Goal: Task Accomplishment & Management: Complete application form

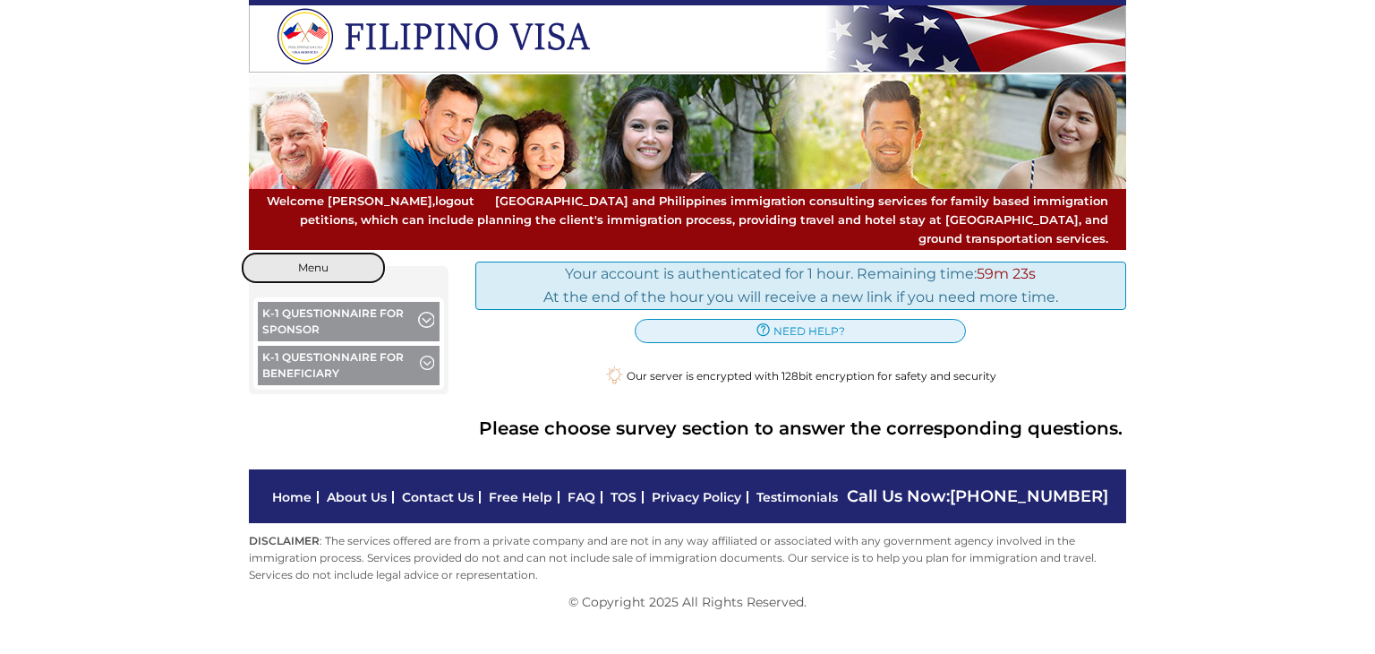
click at [347, 255] on button "Menu" at bounding box center [313, 268] width 143 height 30
click at [428, 312] on span "button" at bounding box center [425, 322] width 15 height 20
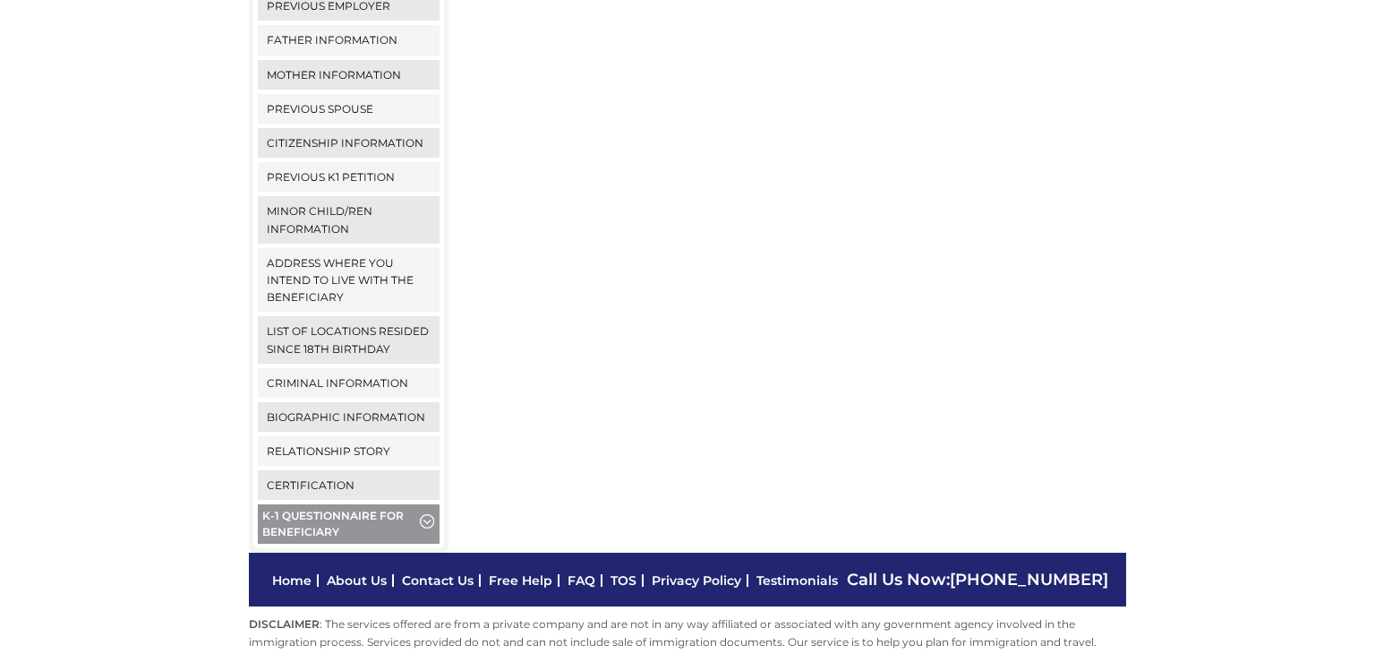
scroll to position [666, 0]
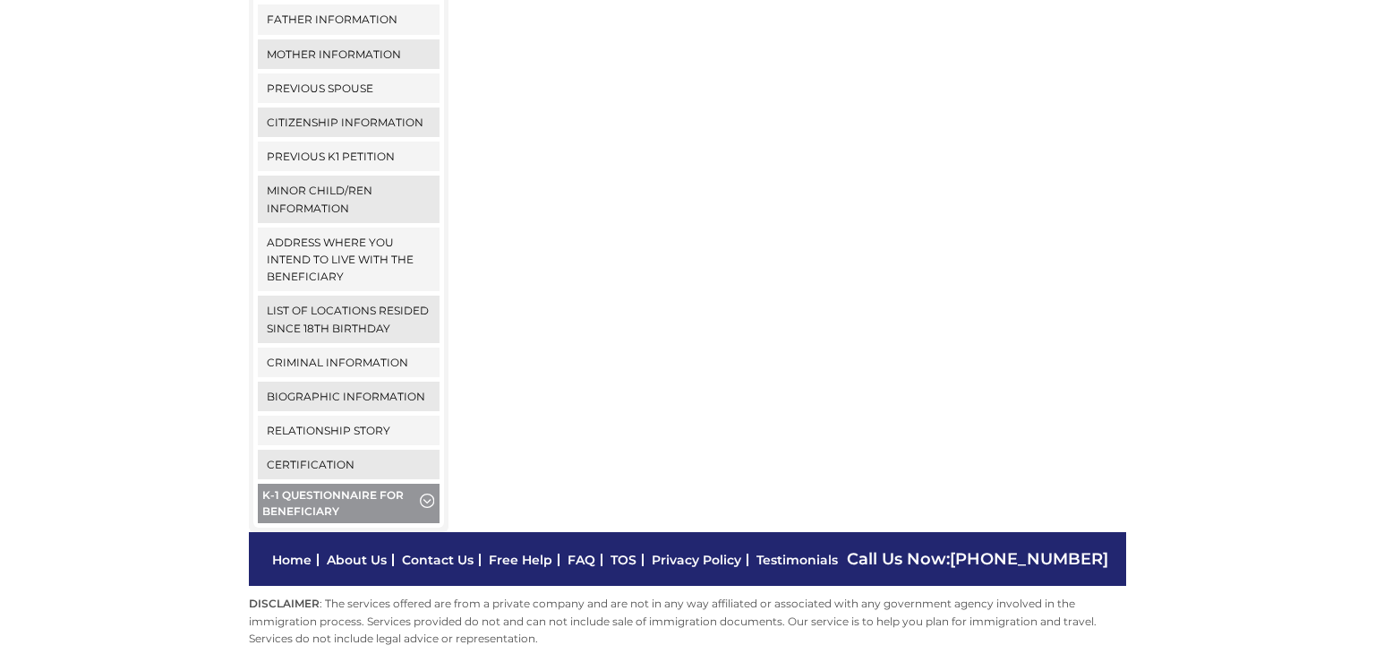
click at [373, 484] on button "K-1 Questionnaire for Beneficiary" at bounding box center [349, 506] width 182 height 44
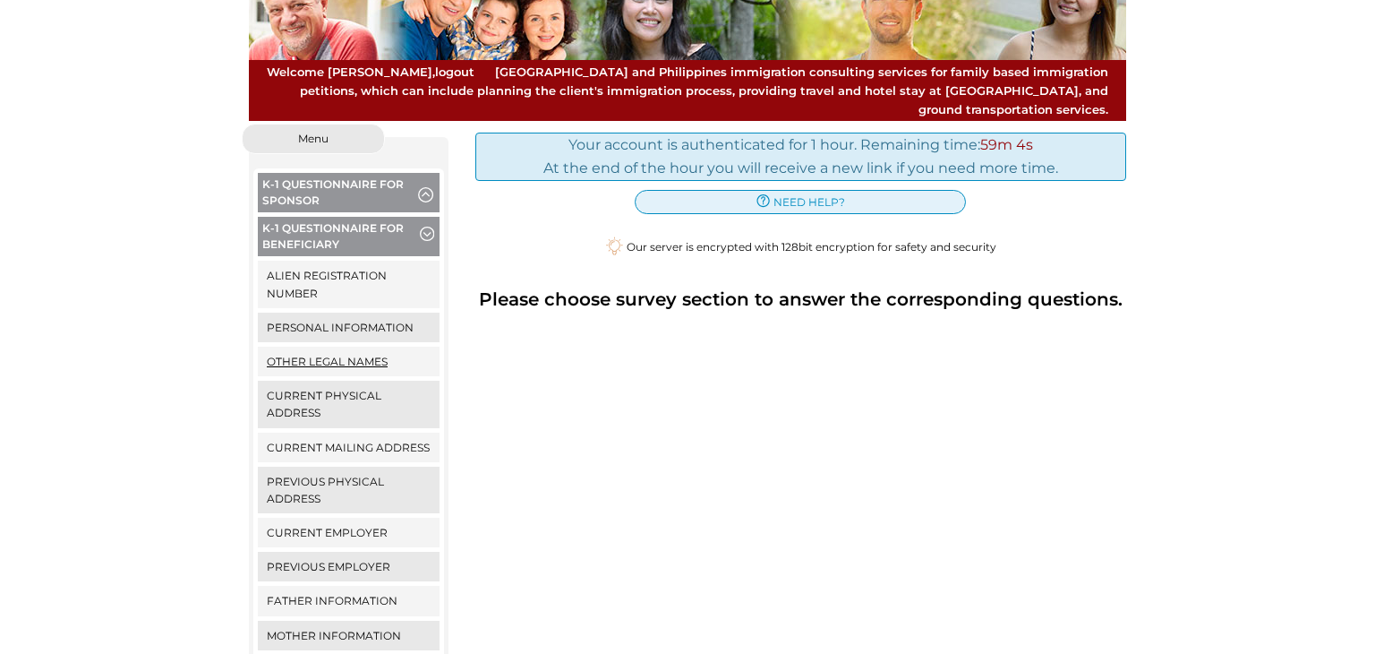
scroll to position [128, 0]
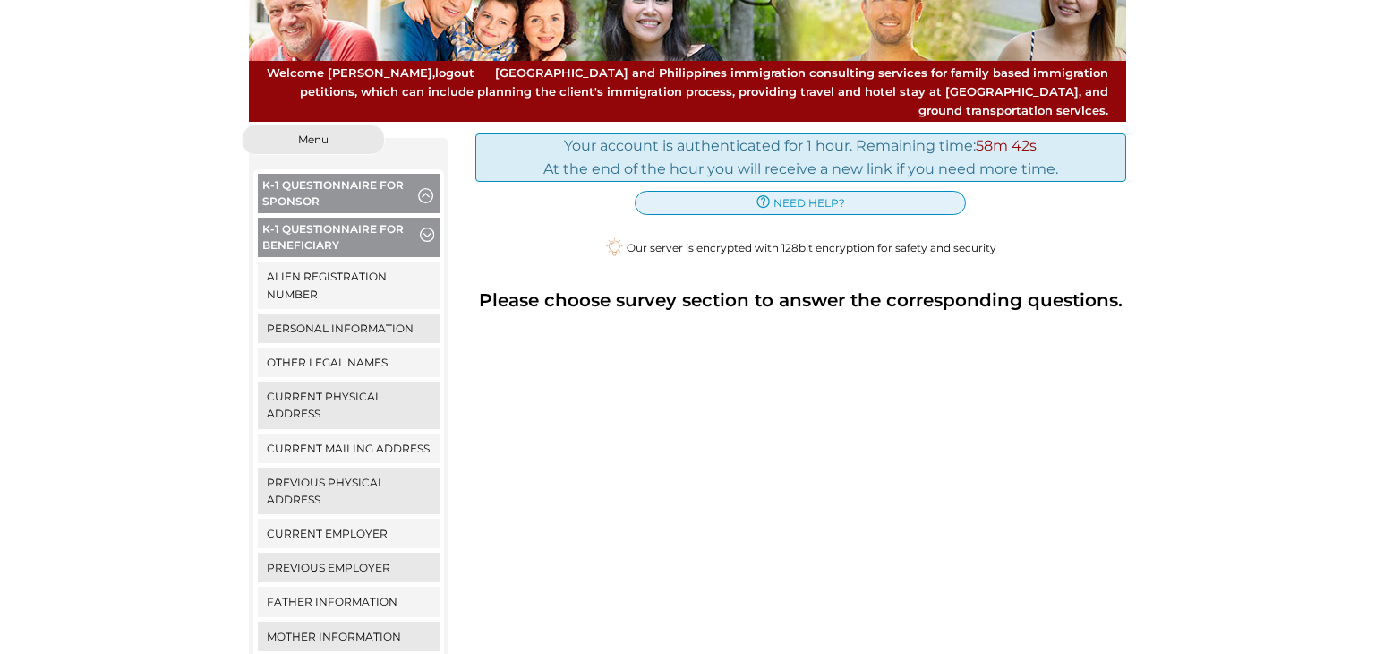
click at [308, 174] on button "K-1 Questionnaire for Sponsor" at bounding box center [349, 196] width 182 height 44
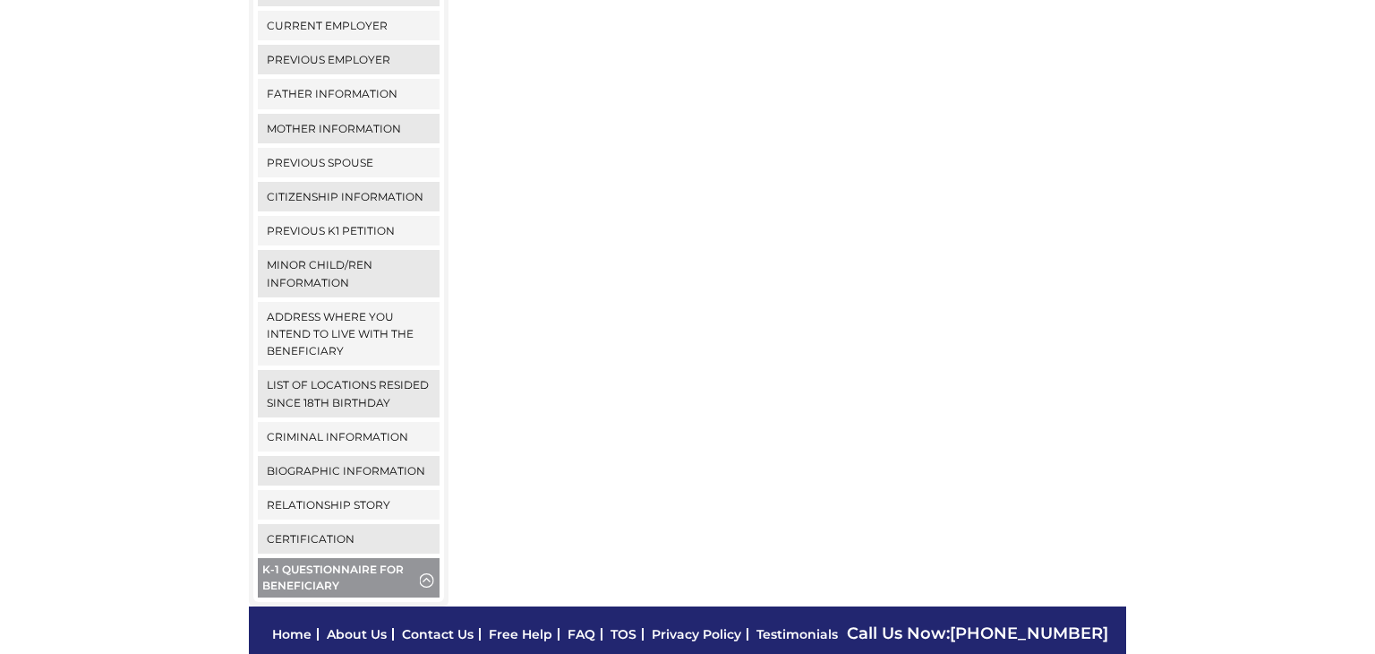
scroll to position [666, 0]
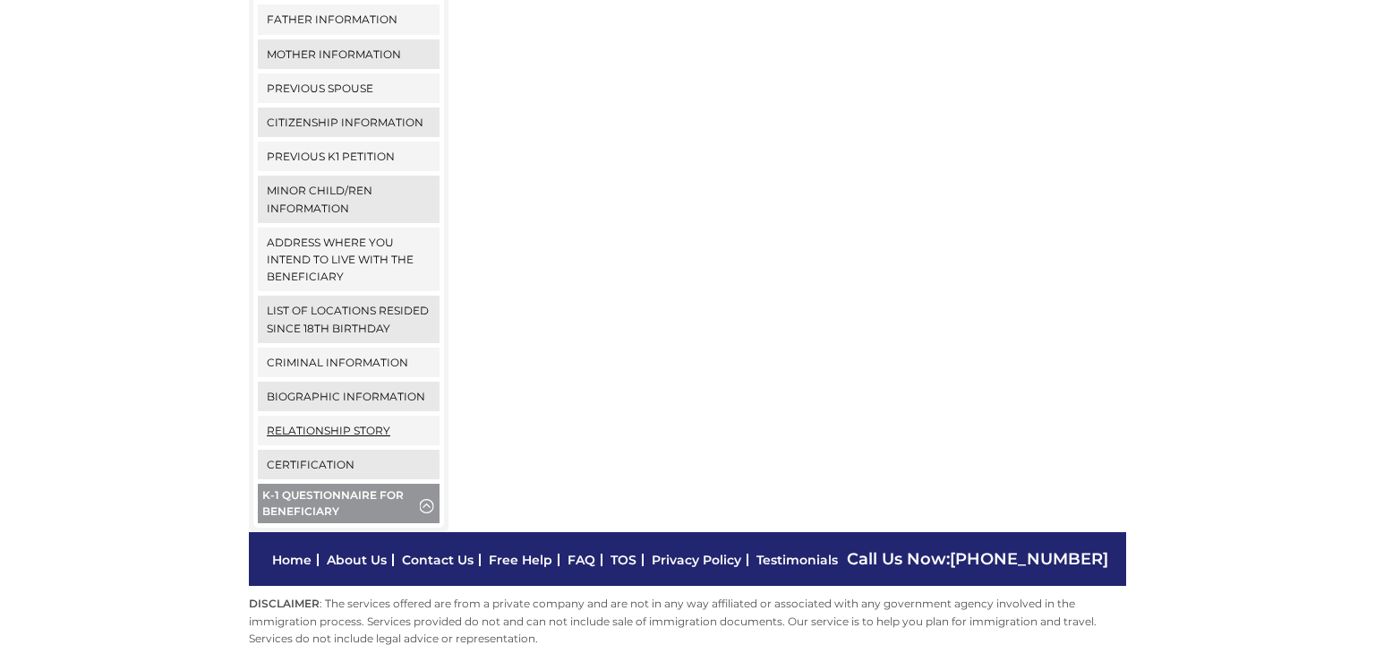
click at [356, 416] on link "Relationship Story" at bounding box center [349, 431] width 182 height 30
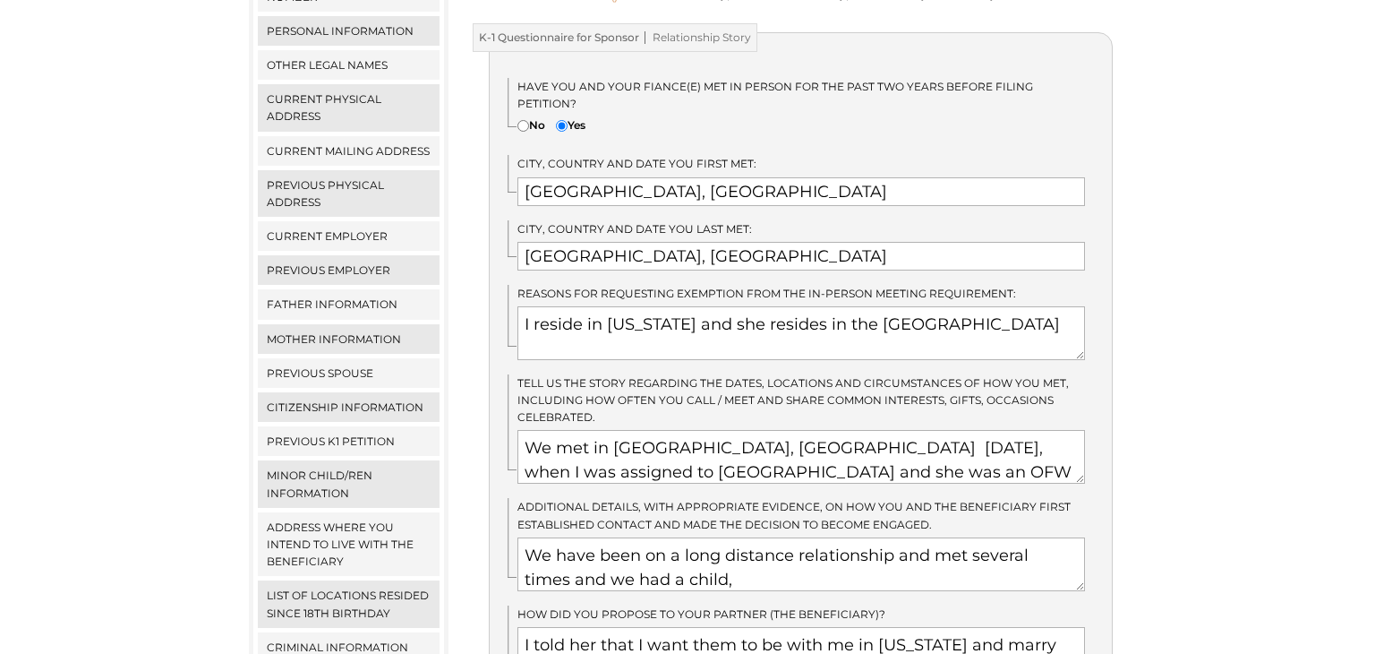
scroll to position [394, 0]
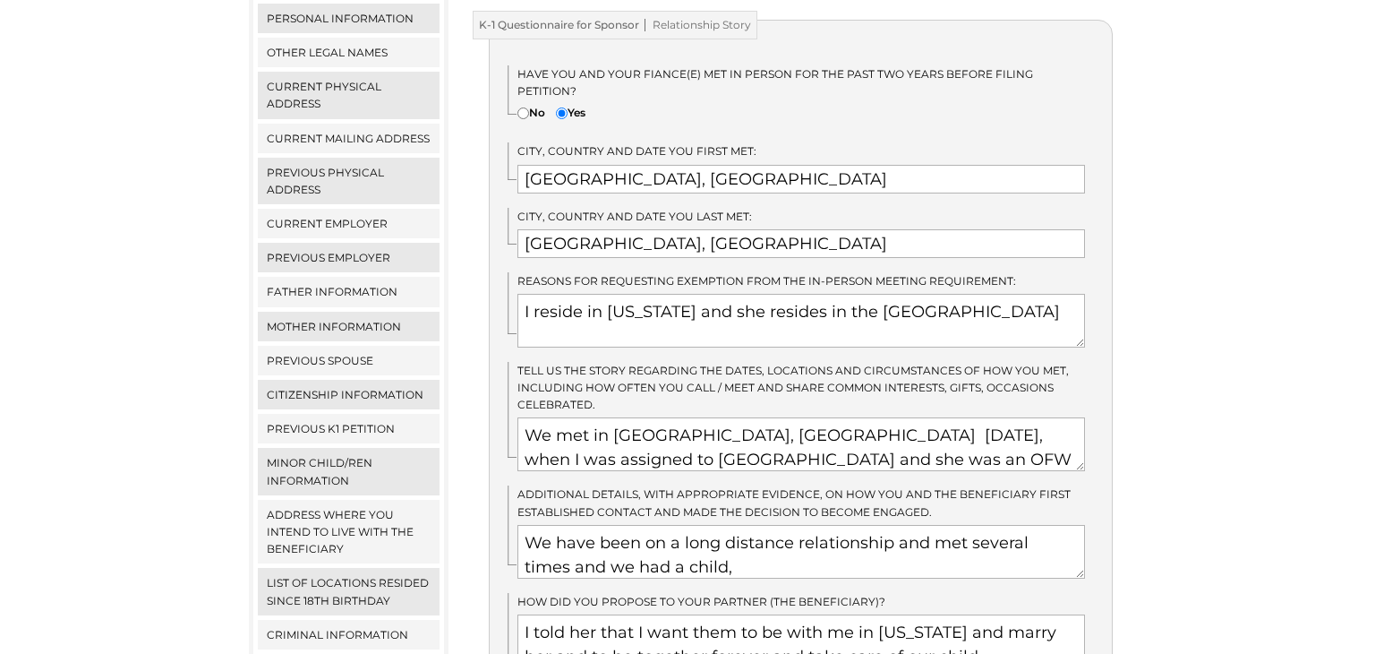
click at [1082, 432] on textarea "We met in Shanghai, China Nov.25,2015, when I was assigned to Shanghai Disney a…" at bounding box center [802, 444] width 569 height 54
click at [1056, 428] on textarea "We met in Shanghai, China Nov.25,2015, when I was assigned to Shanghai Disney a…" at bounding box center [802, 444] width 569 height 54
click at [1082, 433] on textarea "We met in Shanghai, China Nov.25,2015, when I was assigned to Shanghai Disney a…" at bounding box center [802, 444] width 569 height 54
click at [1083, 438] on div "Have you and your fiance(e) met in person for the past two years before filing …" at bounding box center [801, 408] width 625 height 777
click at [1082, 430] on textarea "We met in Shanghai, China Nov.25,2015, when I was assigned to Shanghai Disney a…" at bounding box center [802, 444] width 569 height 54
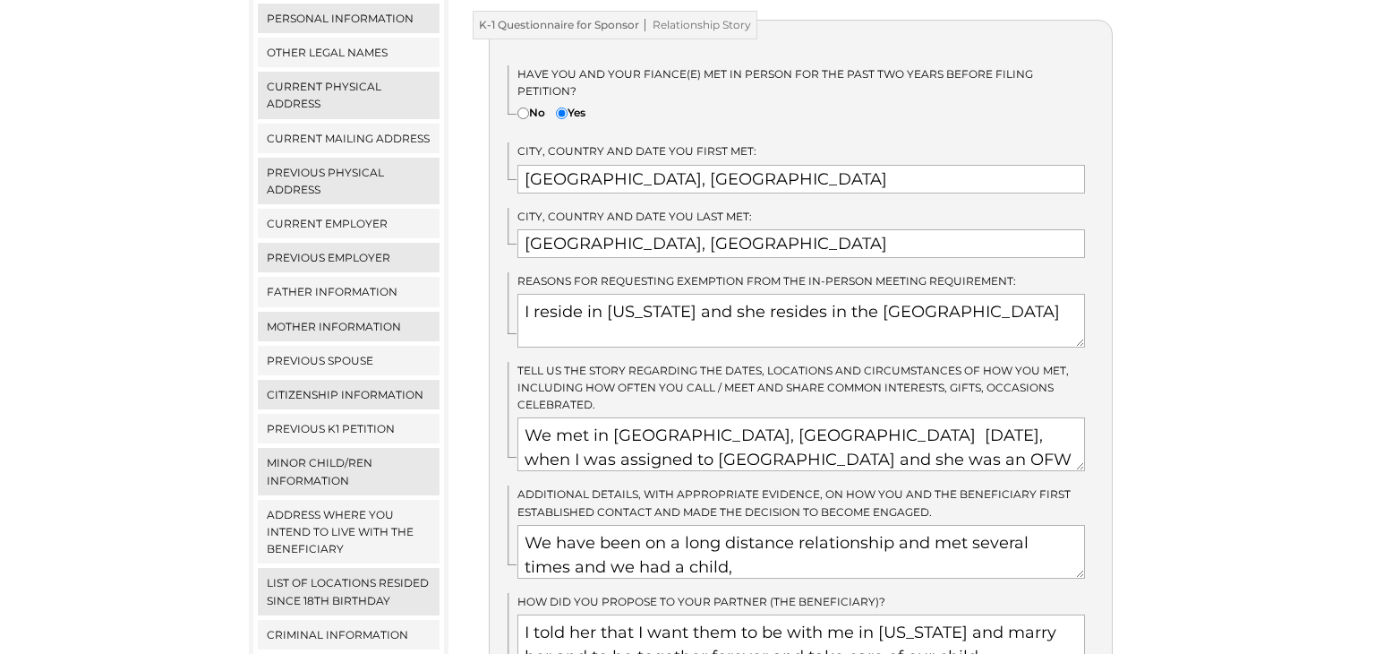
click at [1082, 430] on textarea "We met in Shanghai, China Nov.25,2015, when I was assigned to Shanghai Disney a…" at bounding box center [802, 444] width 569 height 54
click at [910, 428] on textarea "We met in Shanghai, China Nov.25,2015, when I was assigned to Shanghai Disney a…" at bounding box center [802, 444] width 569 height 54
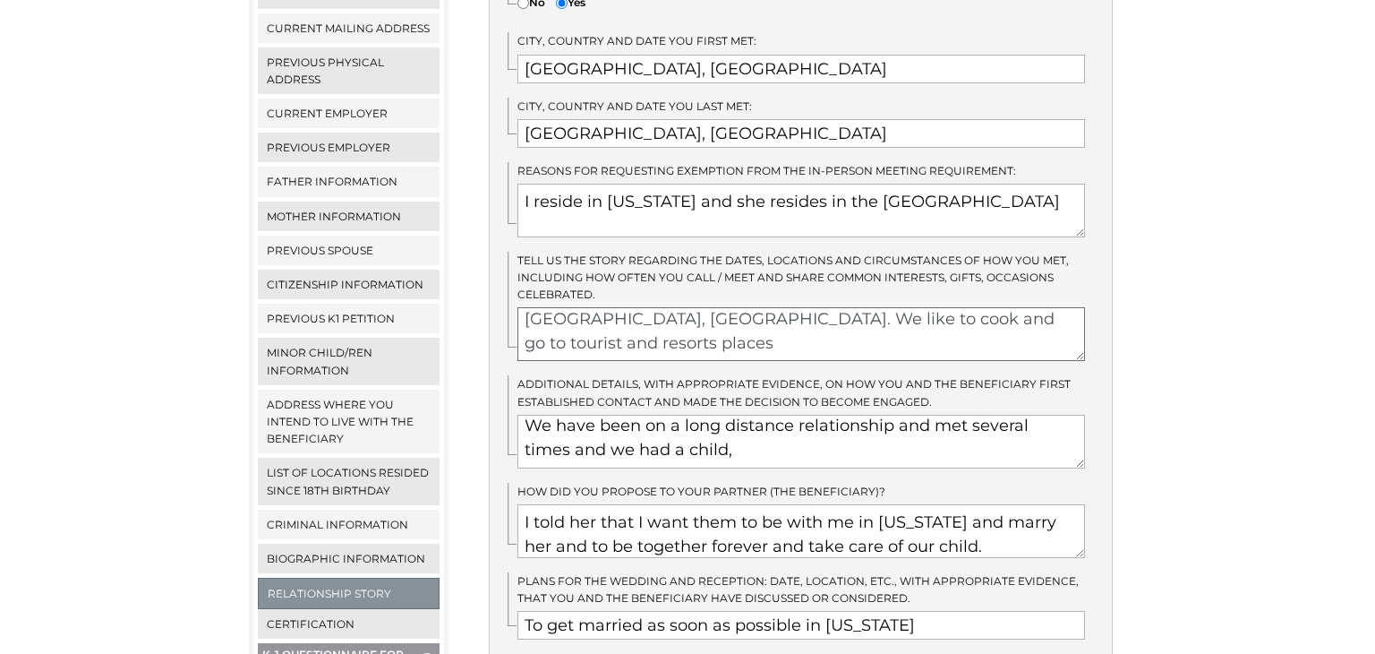
scroll to position [505, 0]
click at [363, 608] on link "Certification" at bounding box center [349, 623] width 182 height 30
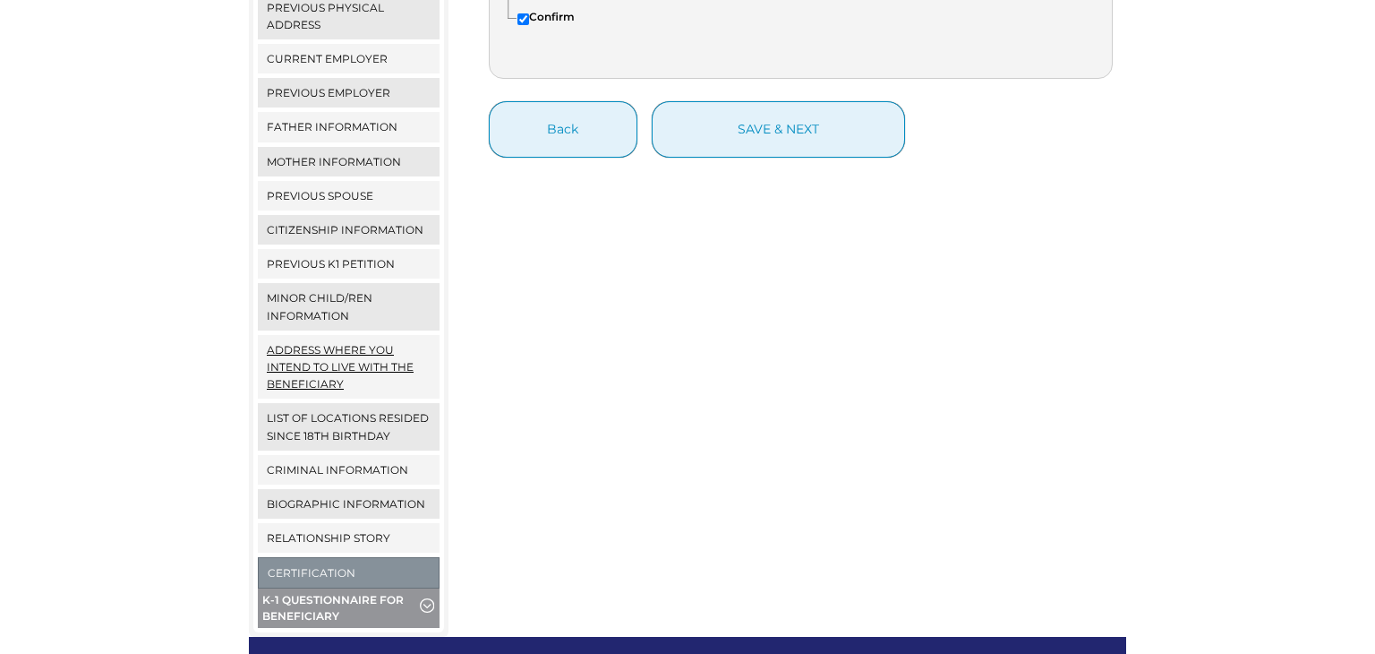
scroll to position [559, 0]
click at [360, 455] on link "Criminal Information" at bounding box center [349, 470] width 182 height 30
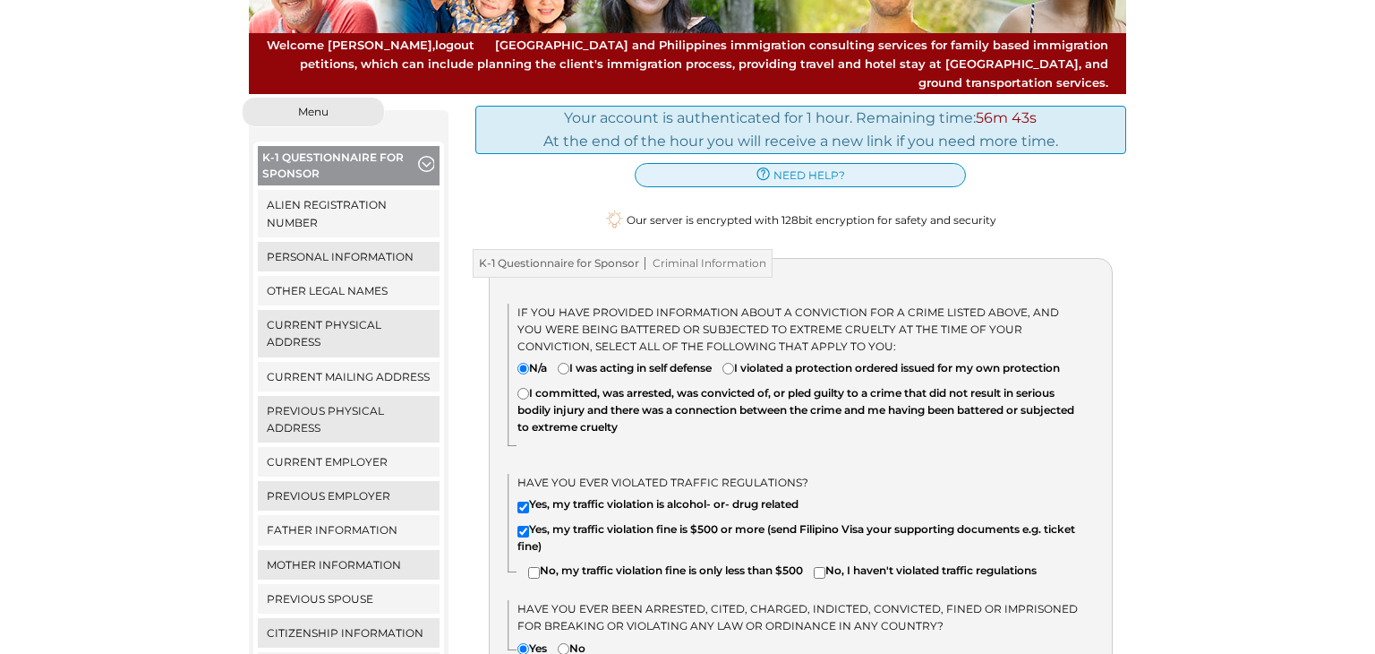
scroll to position [160, 0]
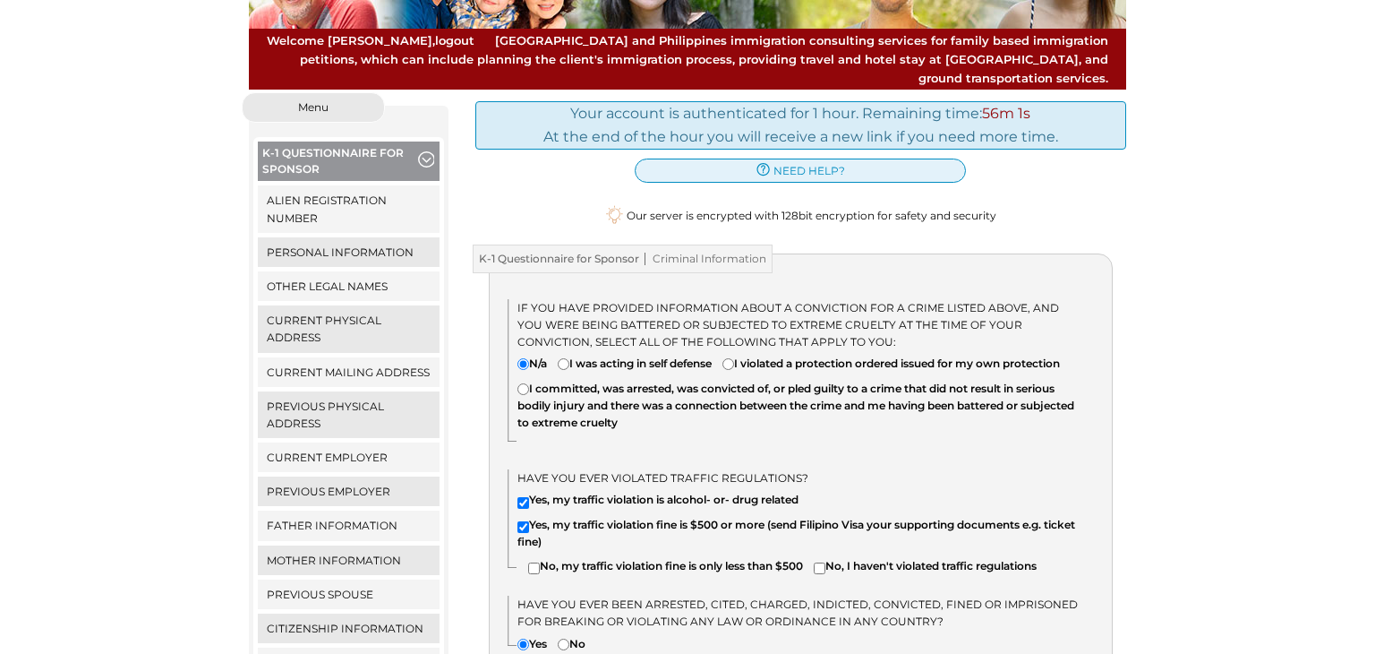
click at [534, 569] on input"] "No, my traffic violation fine is only less than $500" at bounding box center [534, 568] width 12 height 12
checkbox input"] "true"
click at [521, 526] on input"] "Yes, my traffic violation fine is $500 or more (send Filipino Visa your support…" at bounding box center [524, 527] width 12 height 12
checkbox input"] "false"
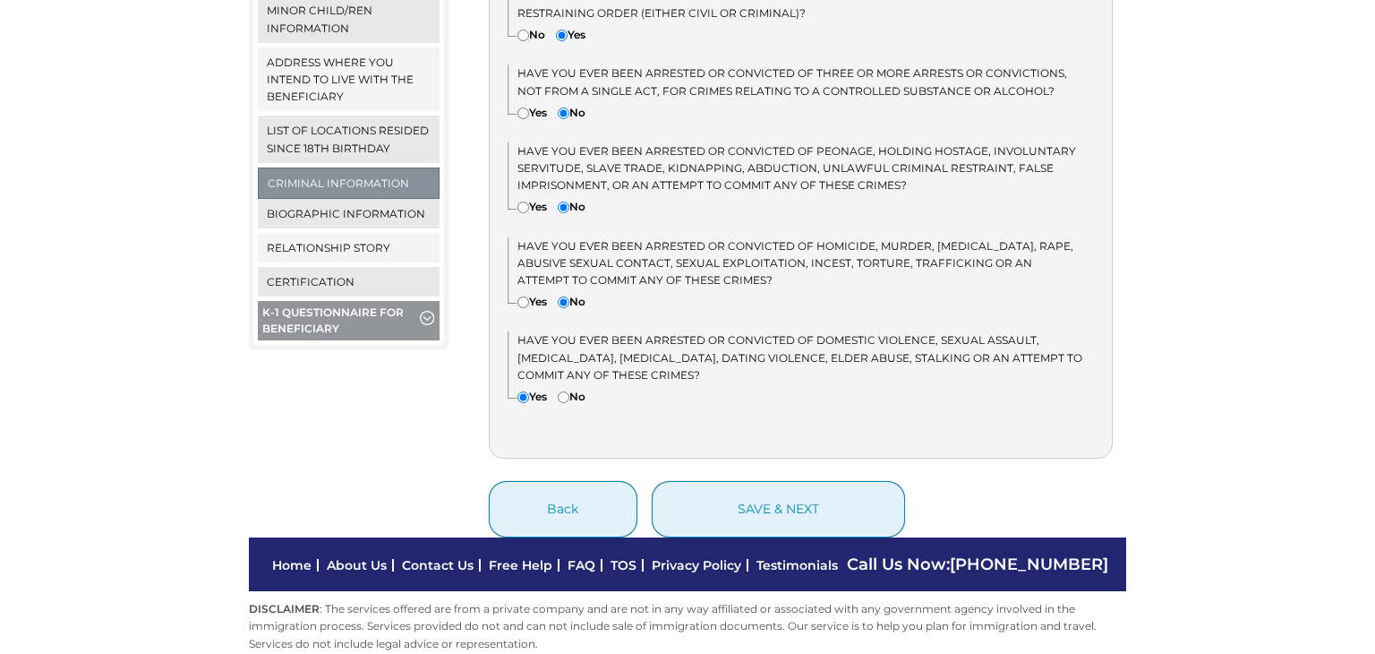
scroll to position [852, 0]
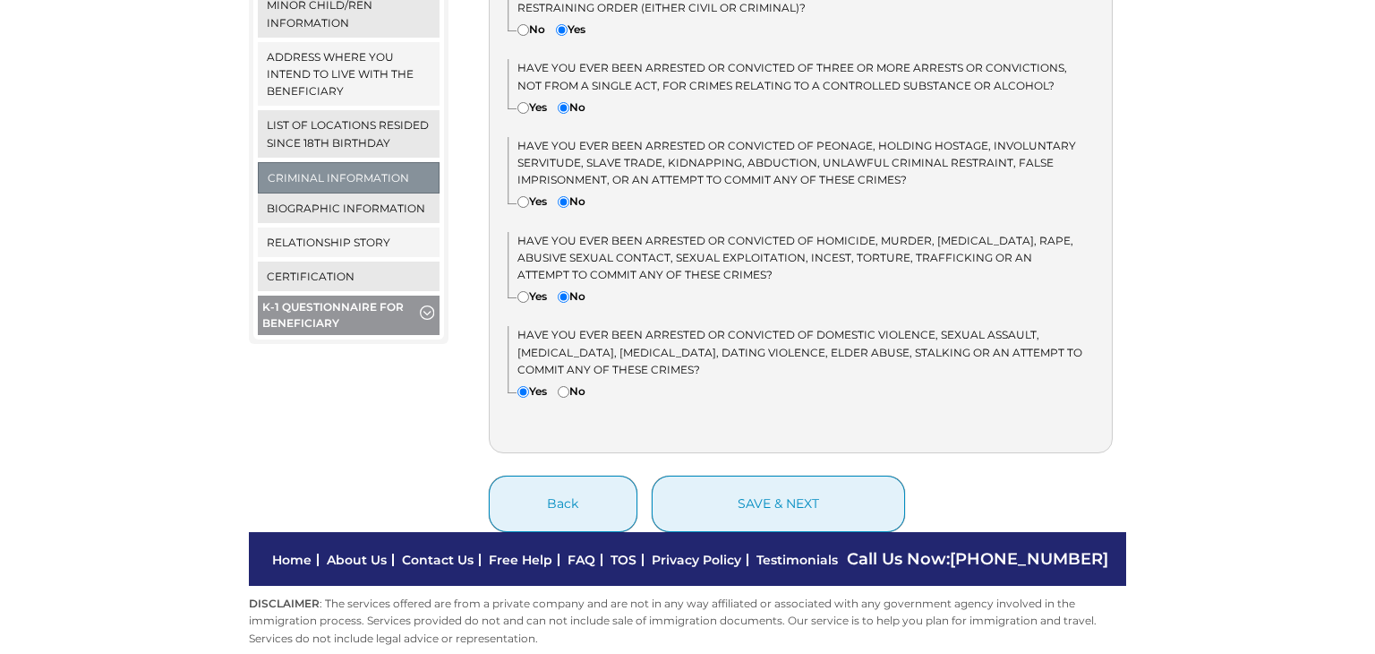
click at [426, 305] on span "button" at bounding box center [427, 315] width 14 height 20
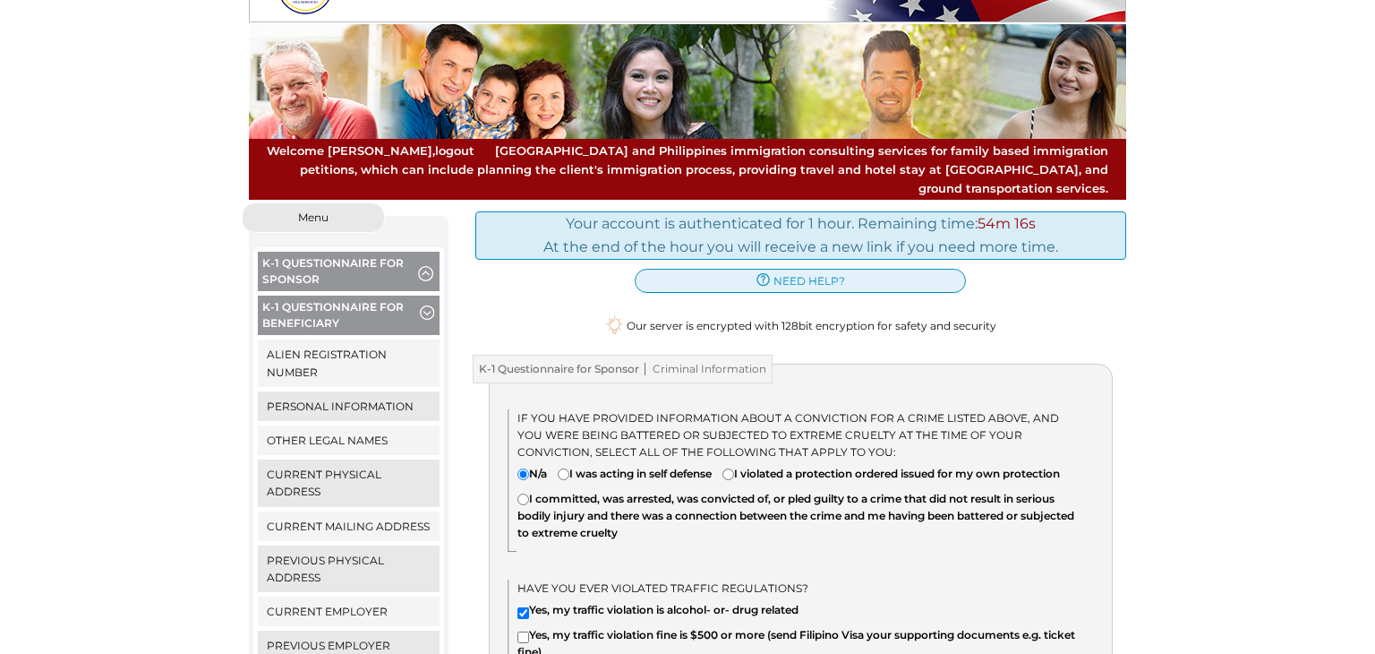
scroll to position [44, 0]
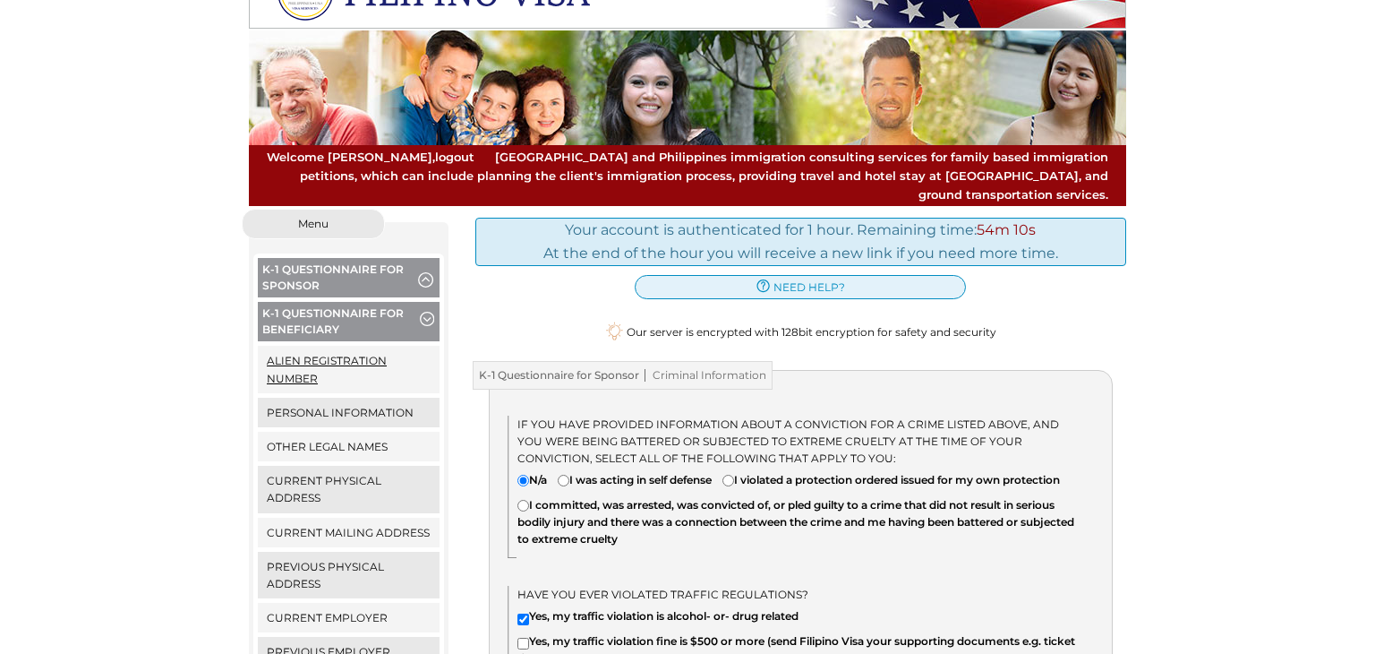
click at [363, 346] on link "Alien Registration Number" at bounding box center [349, 369] width 182 height 47
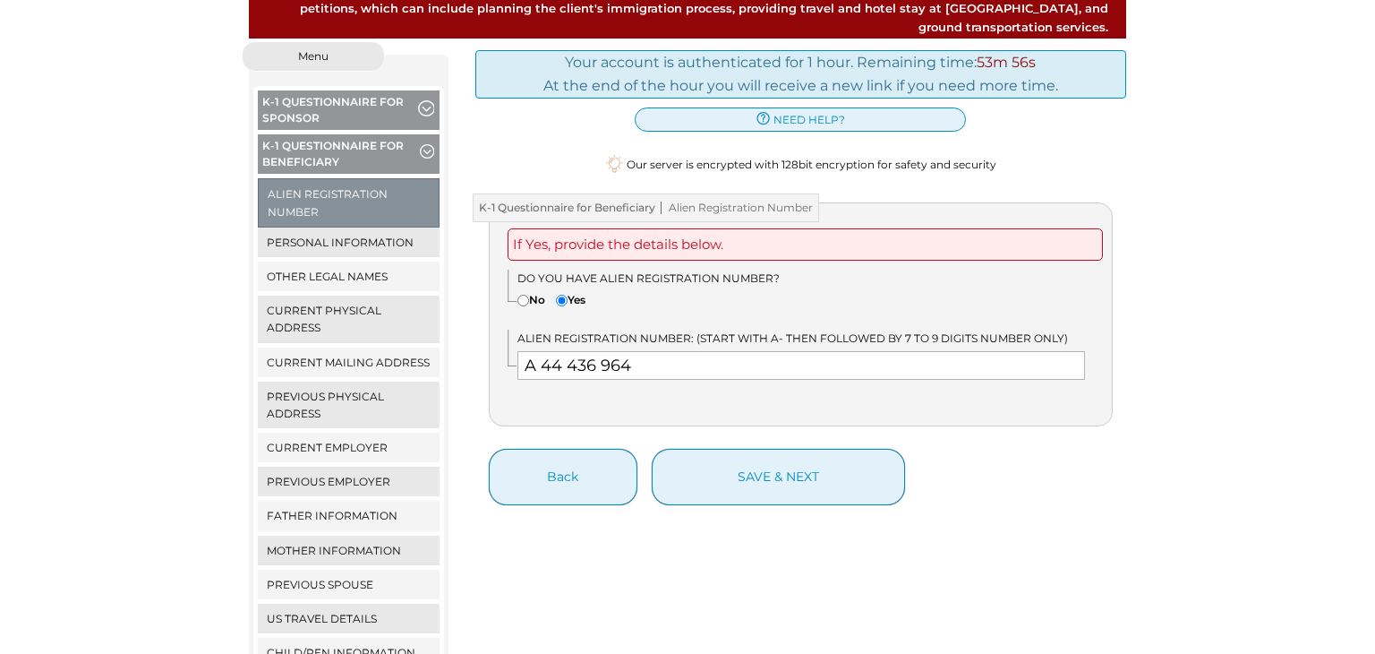
scroll to position [212, 0]
click at [524, 294] on input"] "No" at bounding box center [524, 300] width 12 height 12
radio input"] "true"
click at [647, 352] on input "A 44 436 964" at bounding box center [802, 364] width 569 height 29
type input "A"
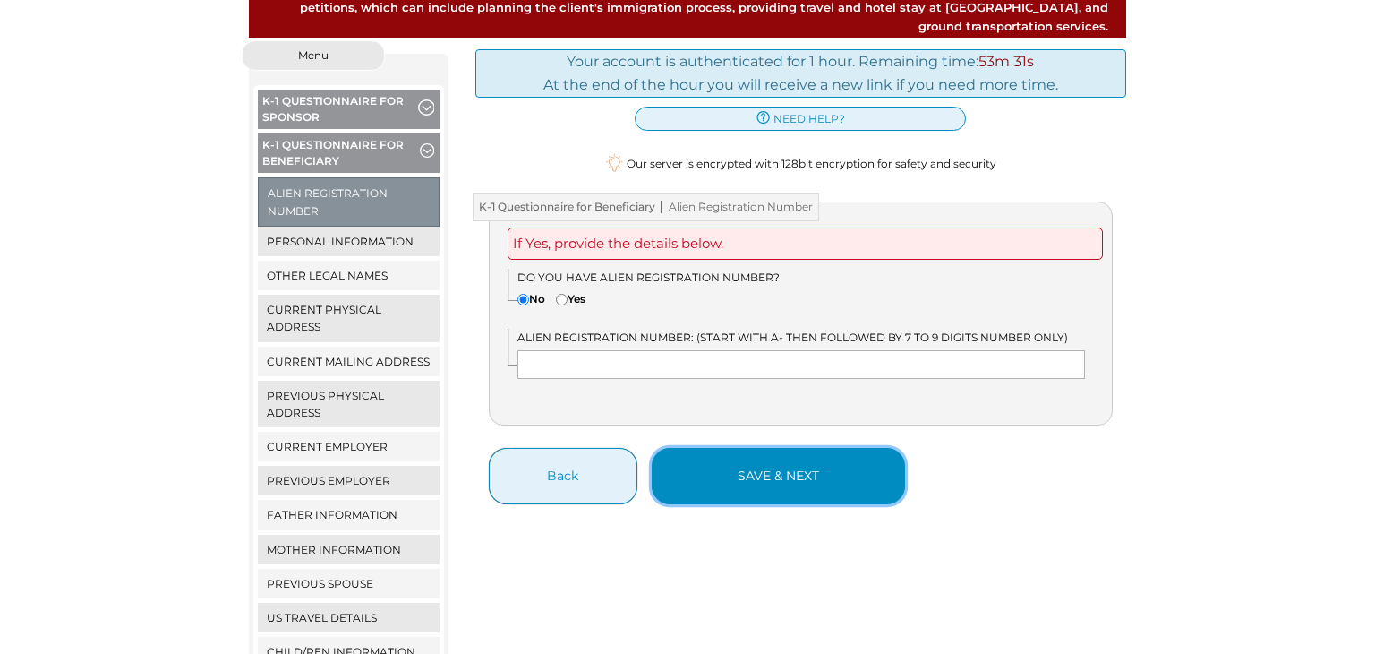
click at [747, 448] on button "save & next" at bounding box center [778, 476] width 253 height 56
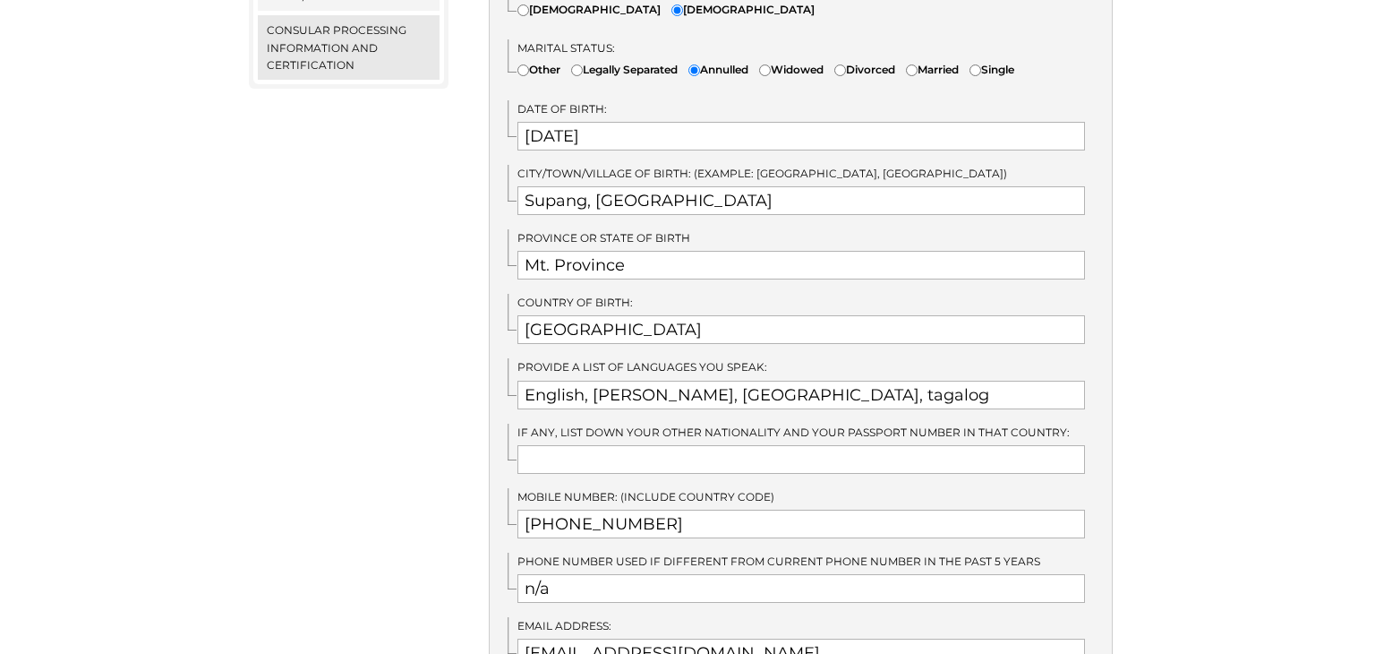
scroll to position [870, 0]
click at [650, 443] on input "text" at bounding box center [802, 457] width 569 height 29
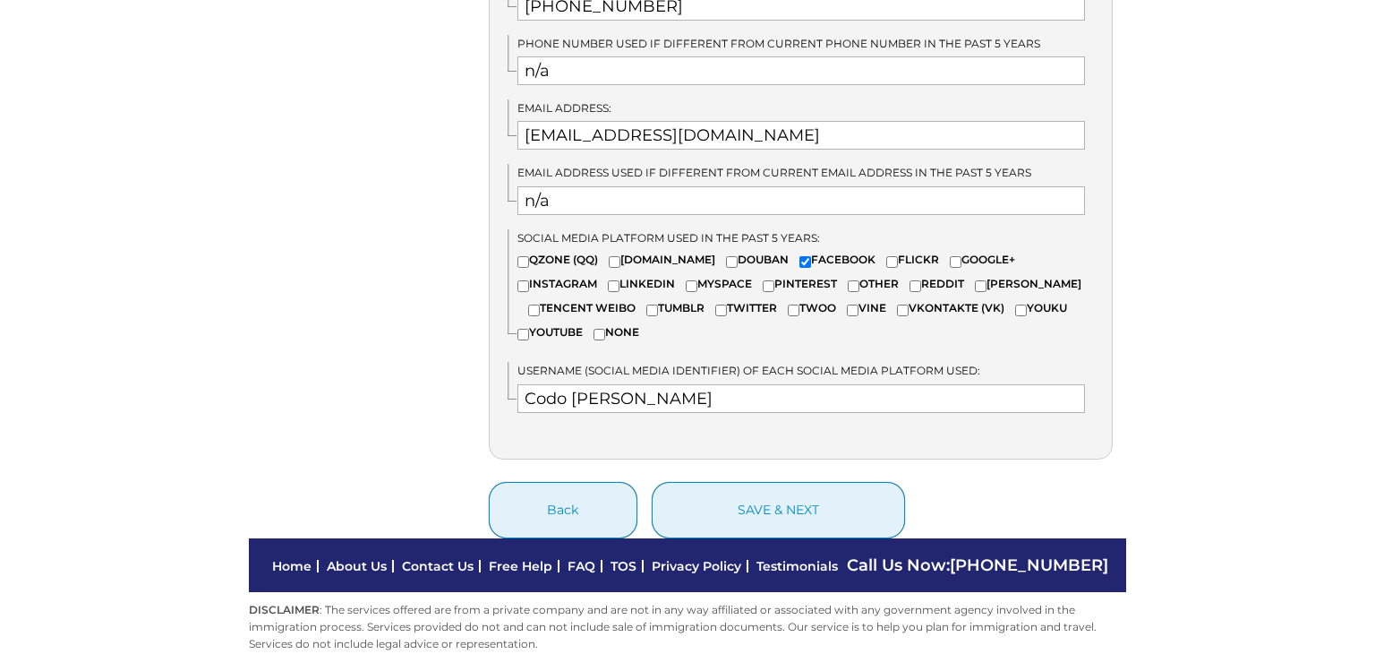
scroll to position [1391, 0]
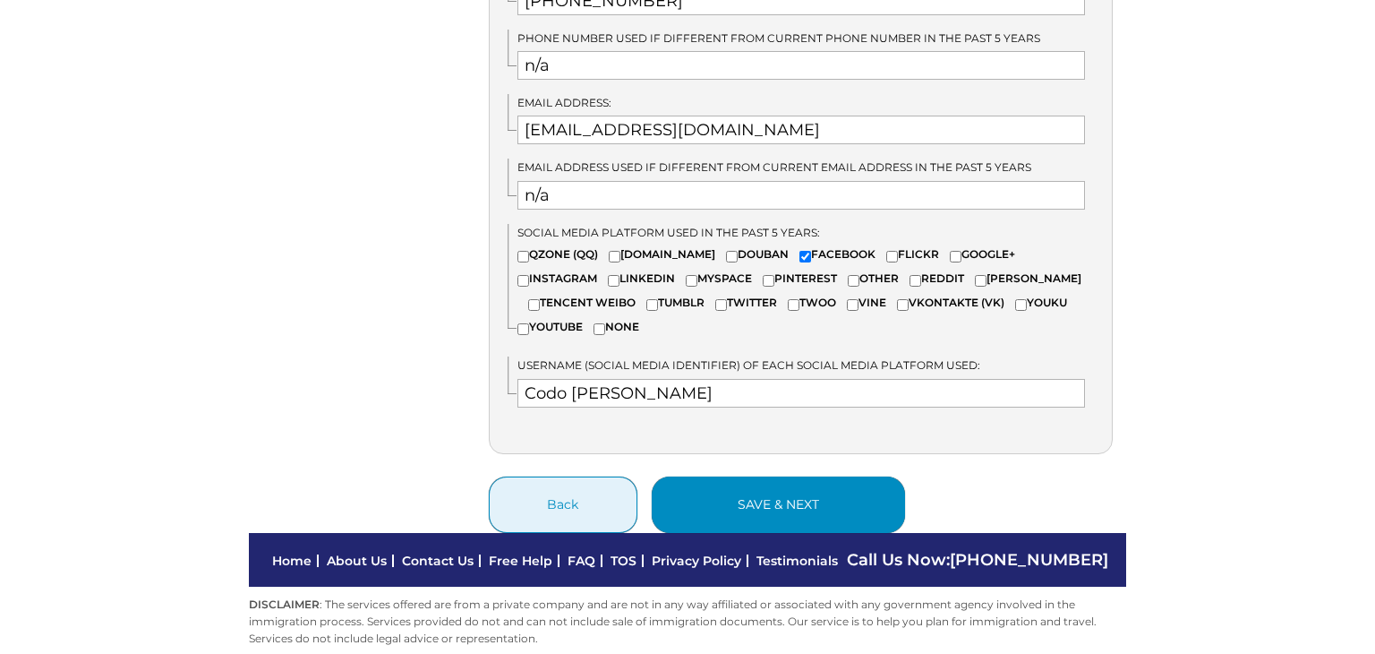
type input "n/a"
click at [735, 482] on button "save & next" at bounding box center [778, 504] width 253 height 56
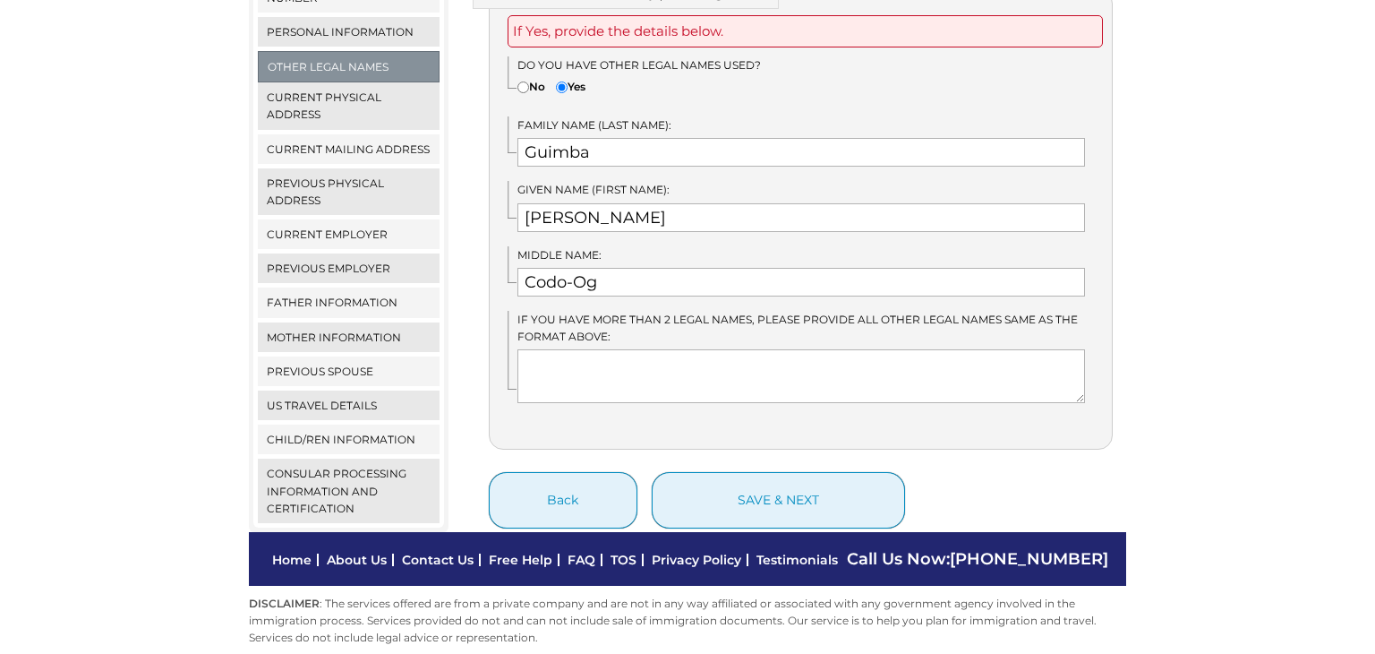
scroll to position [422, 0]
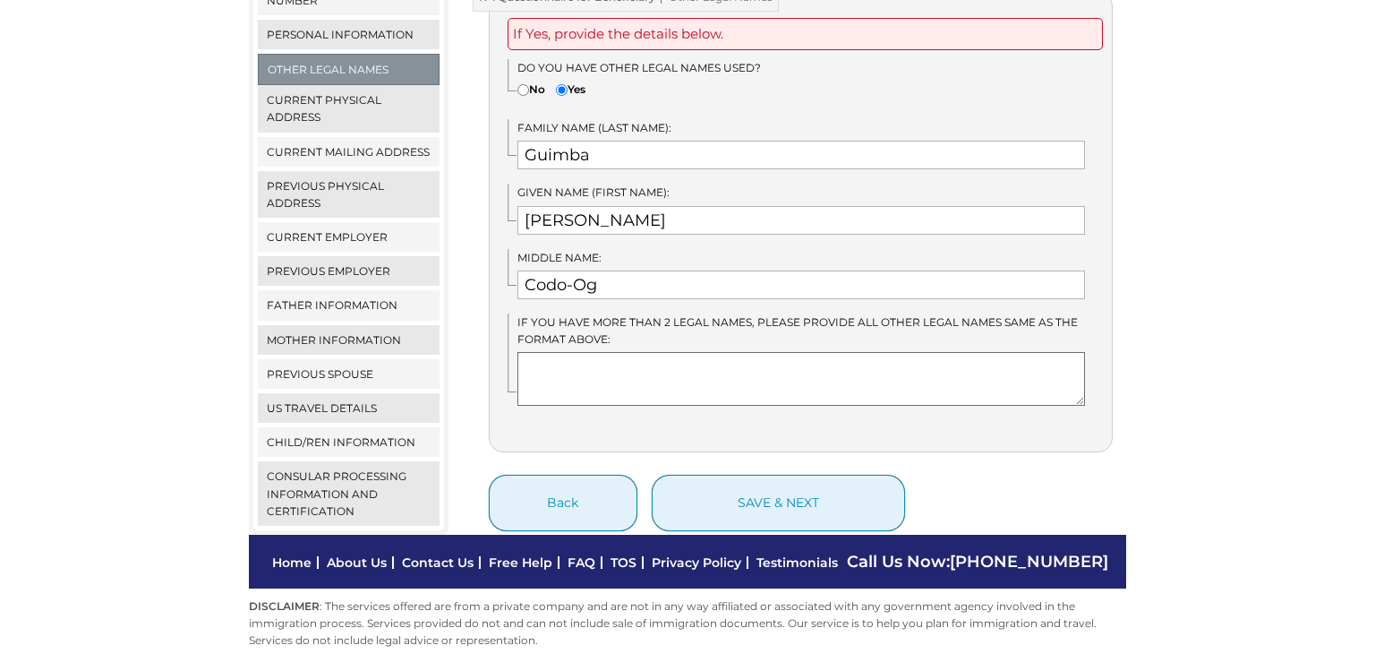
click at [664, 358] on textarea at bounding box center [802, 379] width 569 height 54
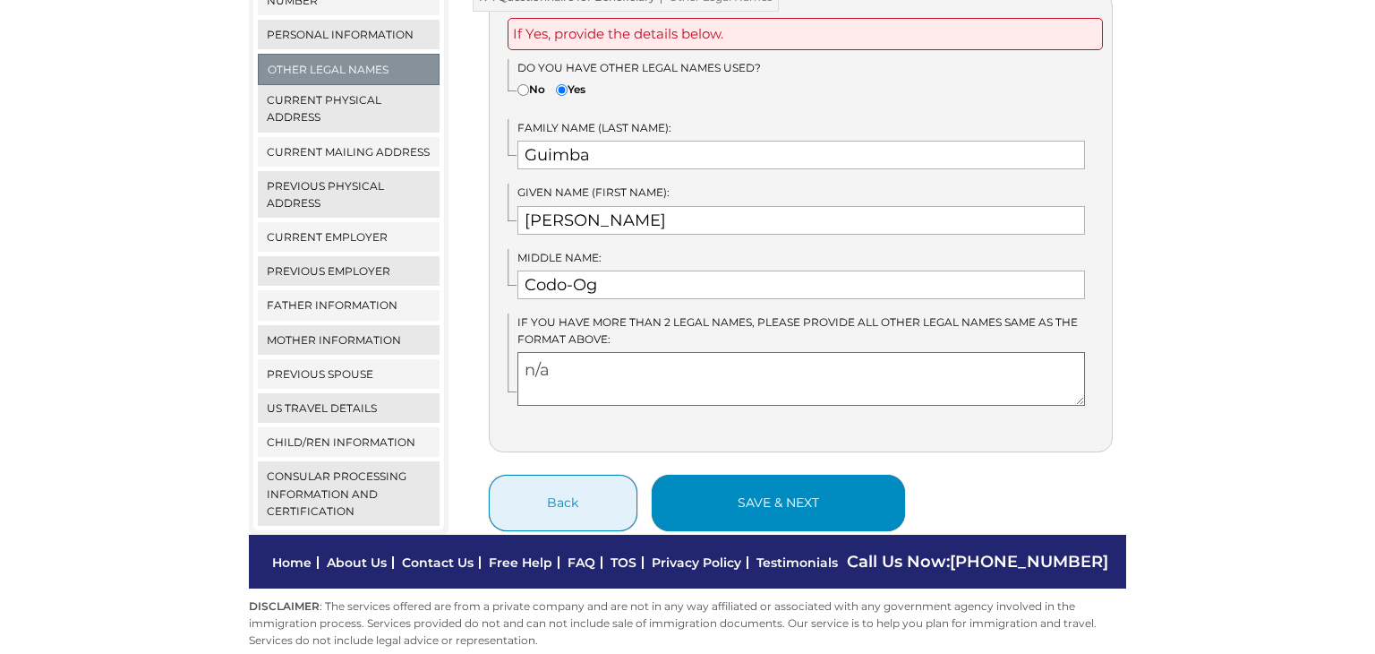
type textarea "n/a"
click at [774, 484] on button "save & next" at bounding box center [778, 503] width 253 height 56
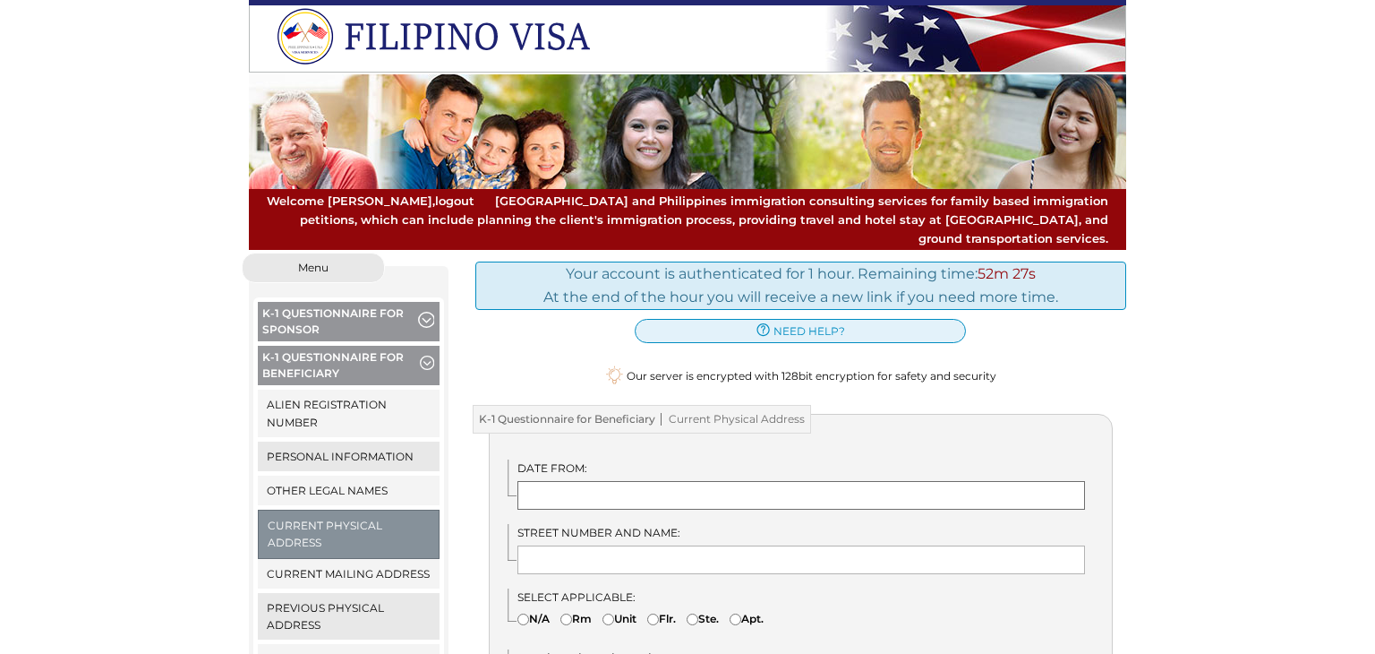
click at [712, 481] on input "text" at bounding box center [802, 495] width 569 height 29
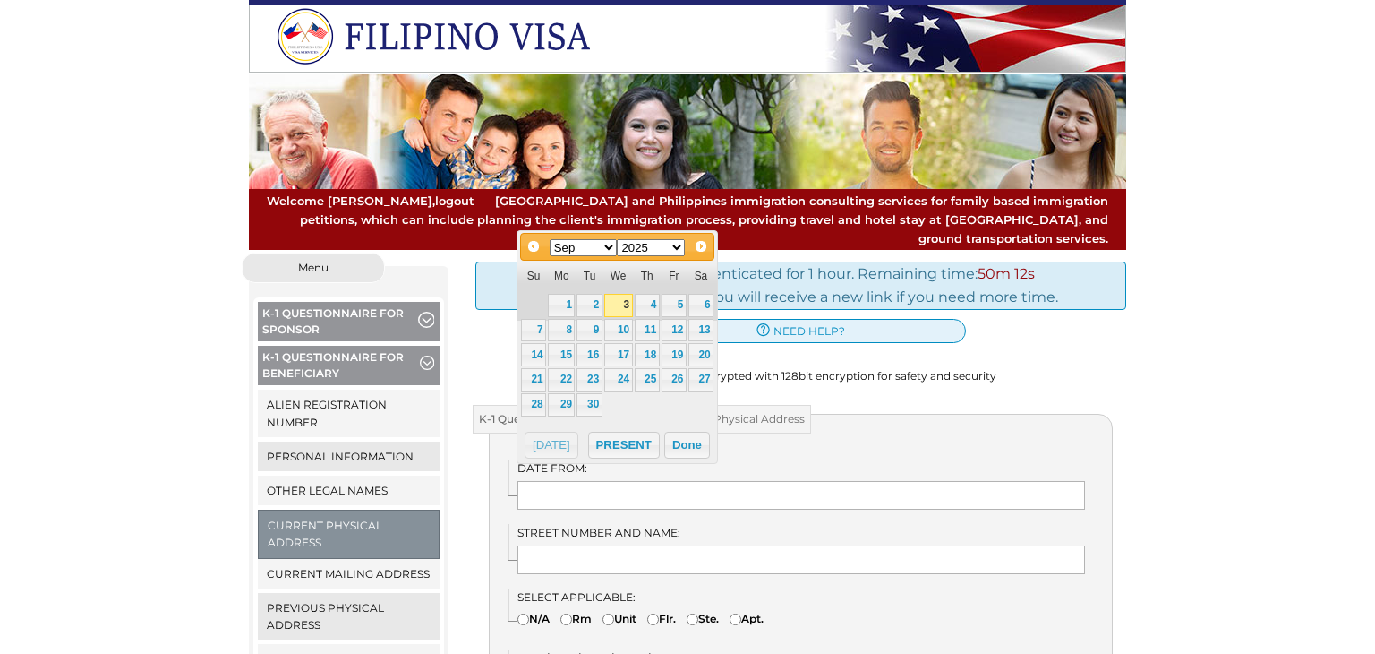
click at [612, 242] on select "Jan Feb Mar Apr May Jun Jul Aug Sep Oct Nov Dec" at bounding box center [584, 247] width 68 height 17
click at [587, 458] on div "Prev Next Jan Feb Mar Apr May Jun Jul Aug Sep Oct Nov Dec 1900 1901 1902 1903 1…" at bounding box center [617, 347] width 201 height 235
click at [679, 248] on select "1900 1901 1902 1903 1904 1905 1906 1907 1908 1909 1910 1911 1912 1913 1914 1915…" at bounding box center [651, 247] width 68 height 17
click at [607, 247] on select "Jan Feb Mar Apr May Jun Jul Aug Sep Oct Nov Dec" at bounding box center [584, 247] width 68 height 17
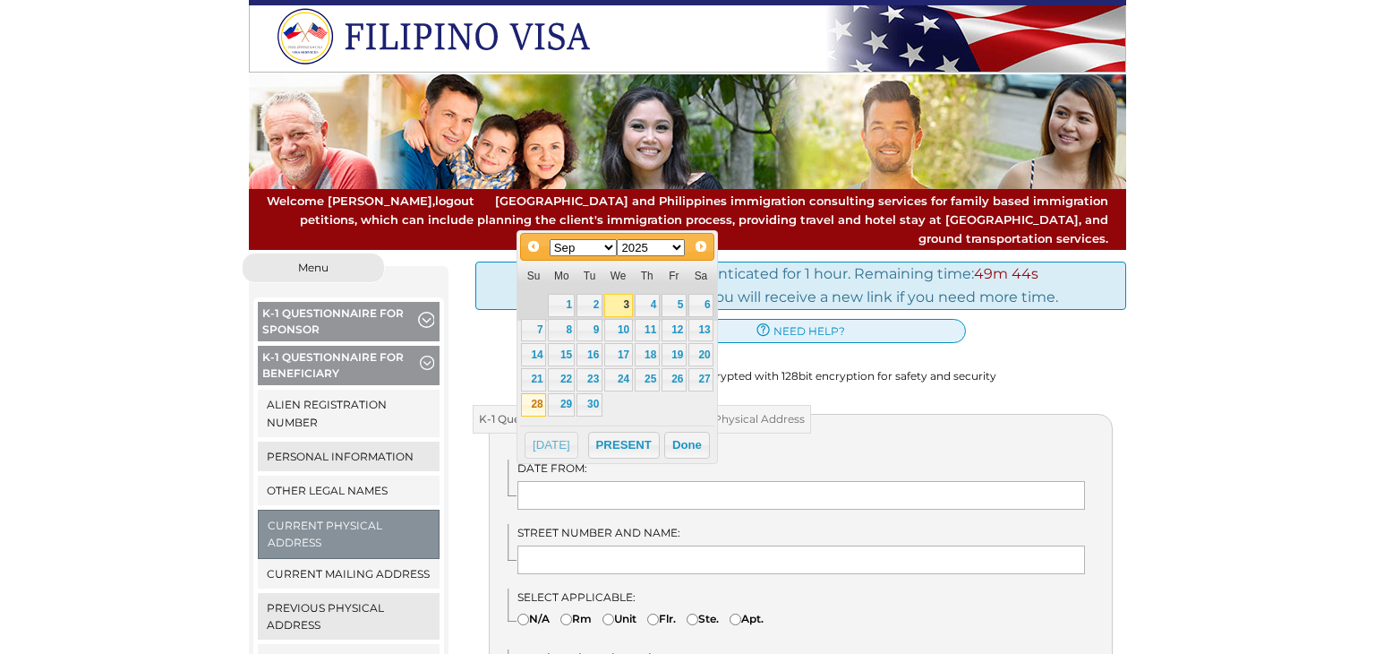
click at [536, 400] on link "28" at bounding box center [533, 404] width 25 height 23
type input "09/28/2025"
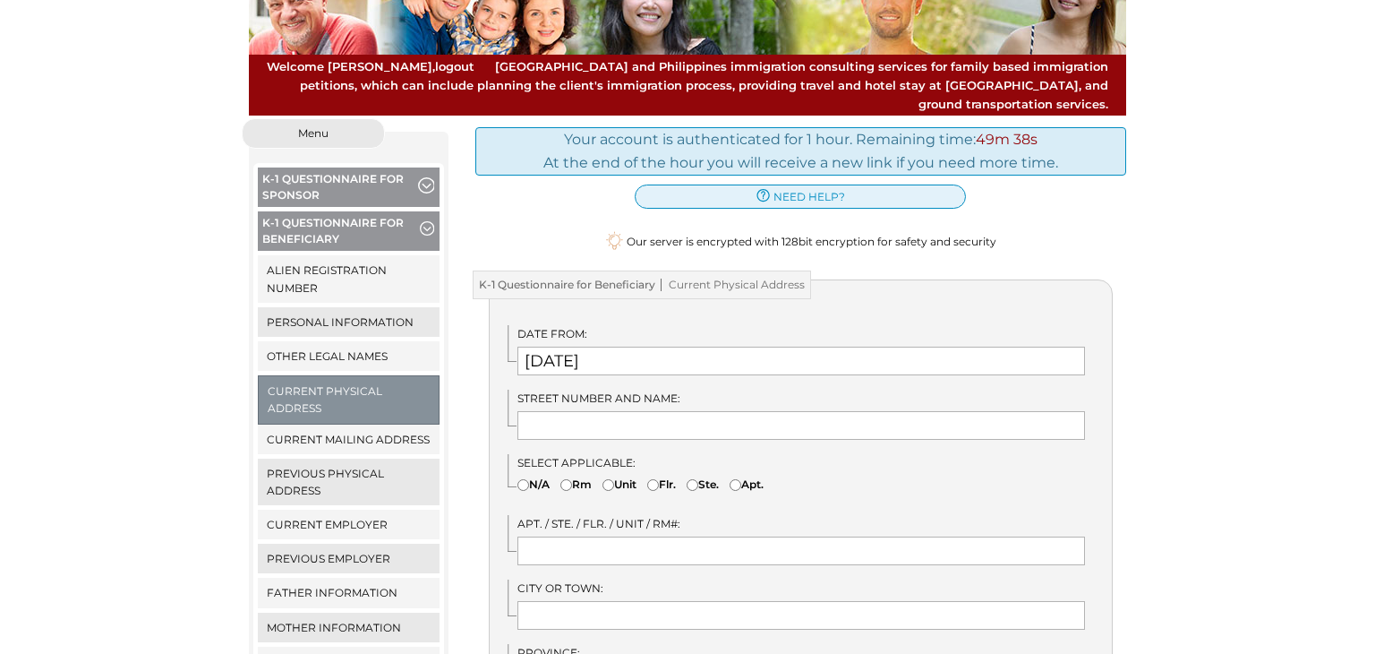
scroll to position [136, 0]
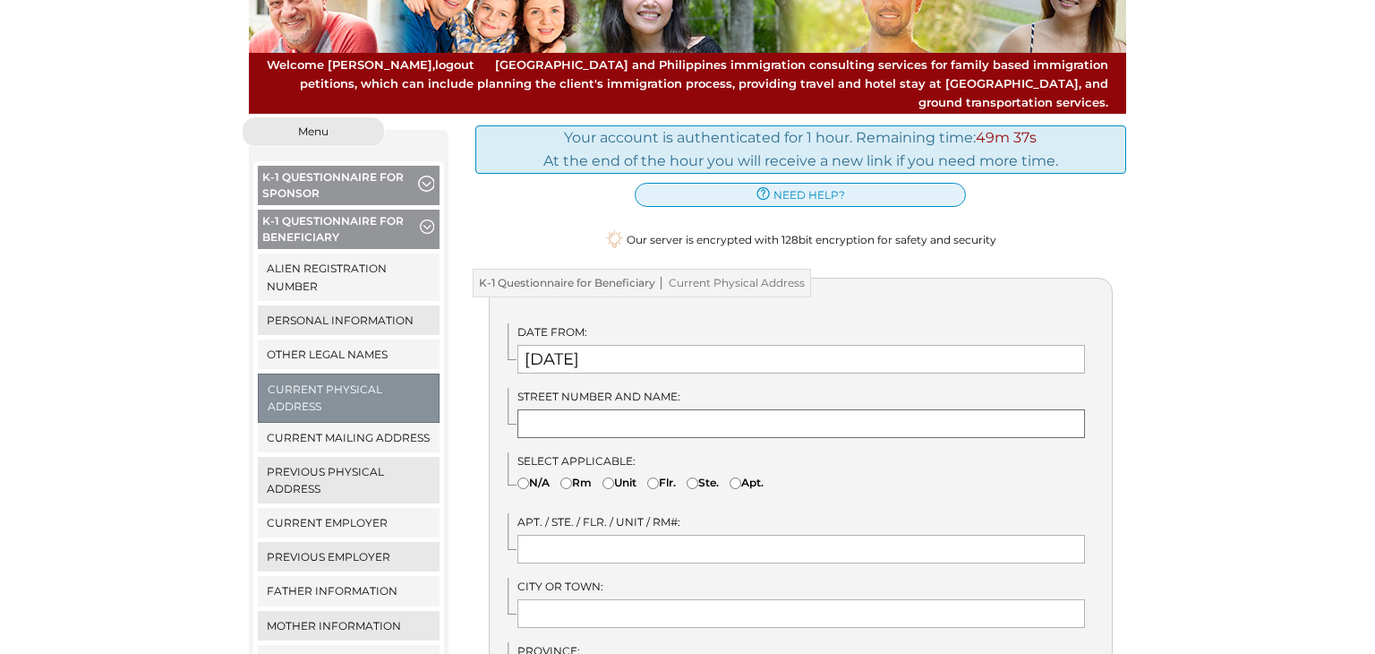
click at [734, 409] on input "text" at bounding box center [802, 423] width 569 height 29
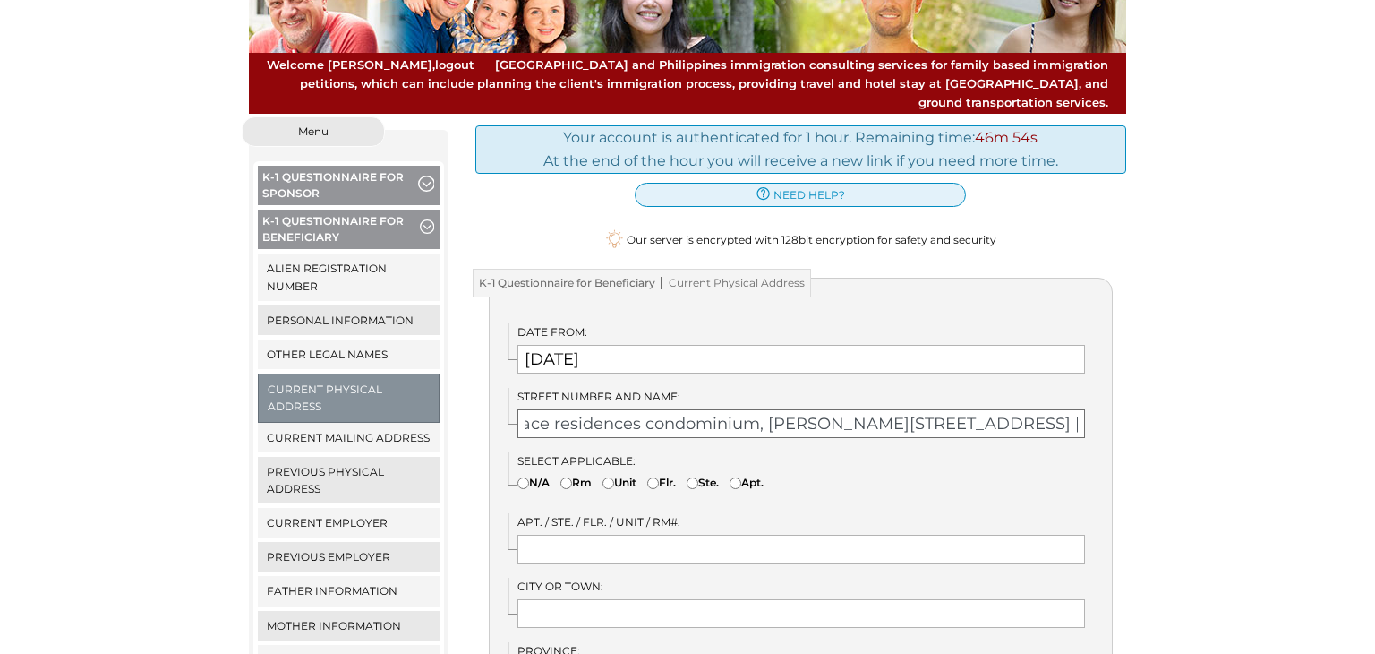
scroll to position [0, 161]
type input "Tower 2 unit 951 Grace residences condominium, cayetano blvd..brgy. Ususan, Tag…"
click at [613, 477] on input"] "Unit" at bounding box center [609, 483] width 12 height 12
radio input"] "true"
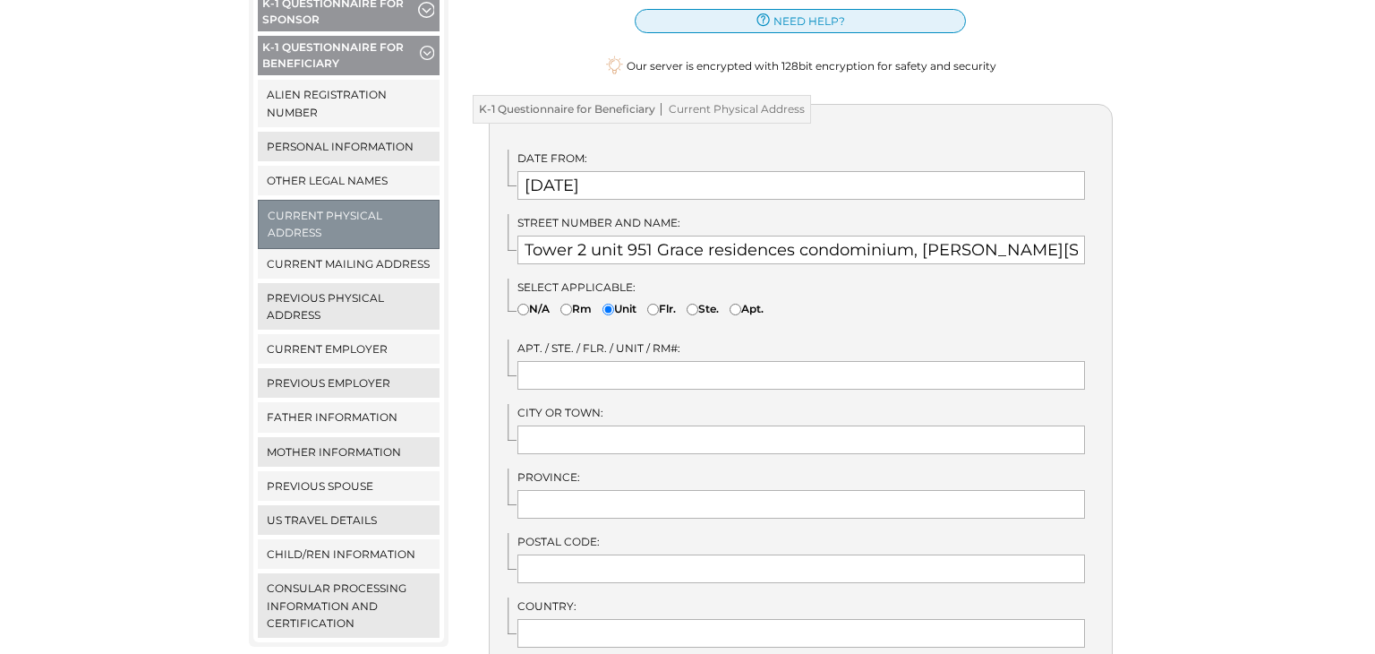
scroll to position [309, 0]
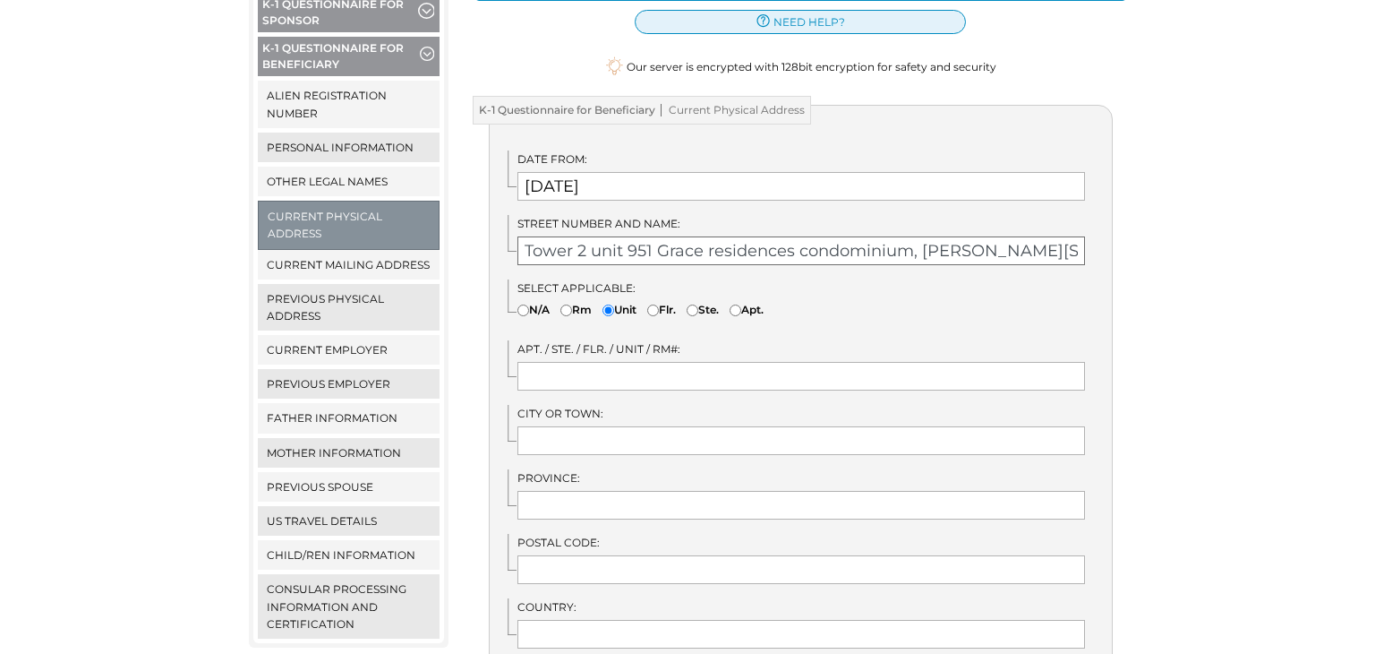
click at [1080, 236] on input "Tower 2 unit 951 Grace residences condominium, cayetano blvd..brgy. Ususan, Tag…" at bounding box center [802, 250] width 569 height 29
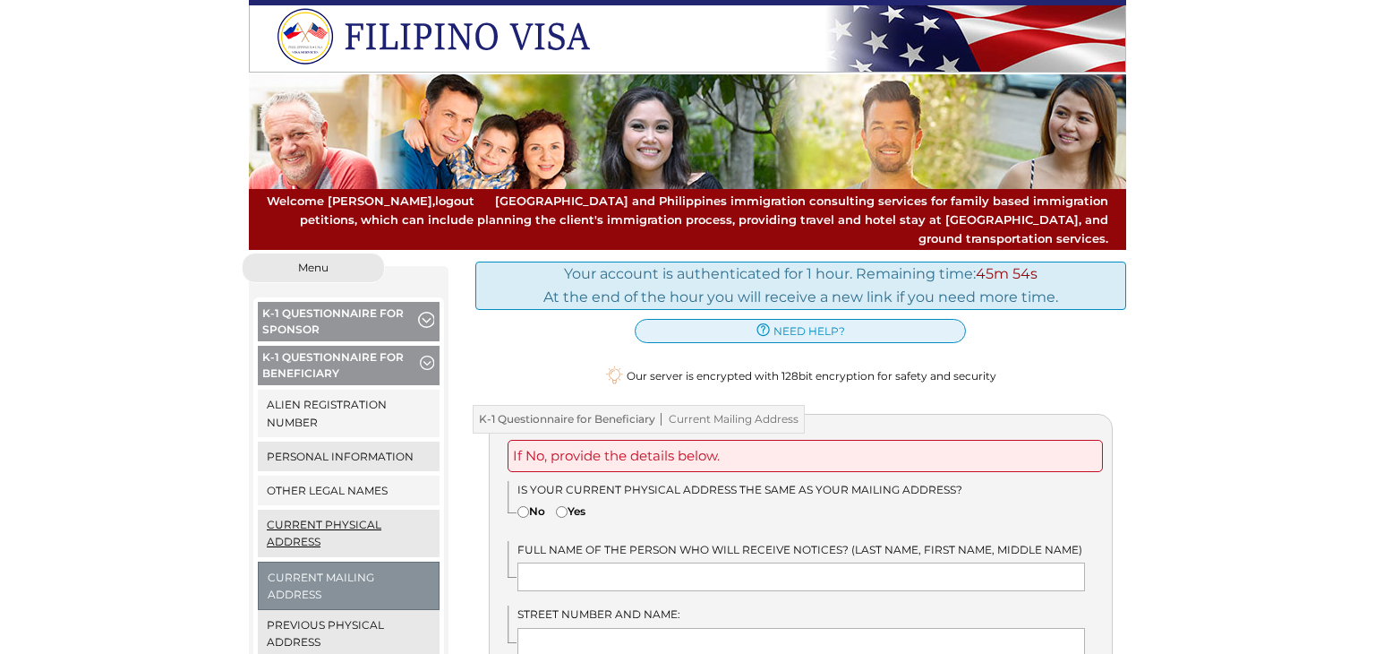
click at [343, 510] on link "Current Physical Address" at bounding box center [349, 533] width 182 height 47
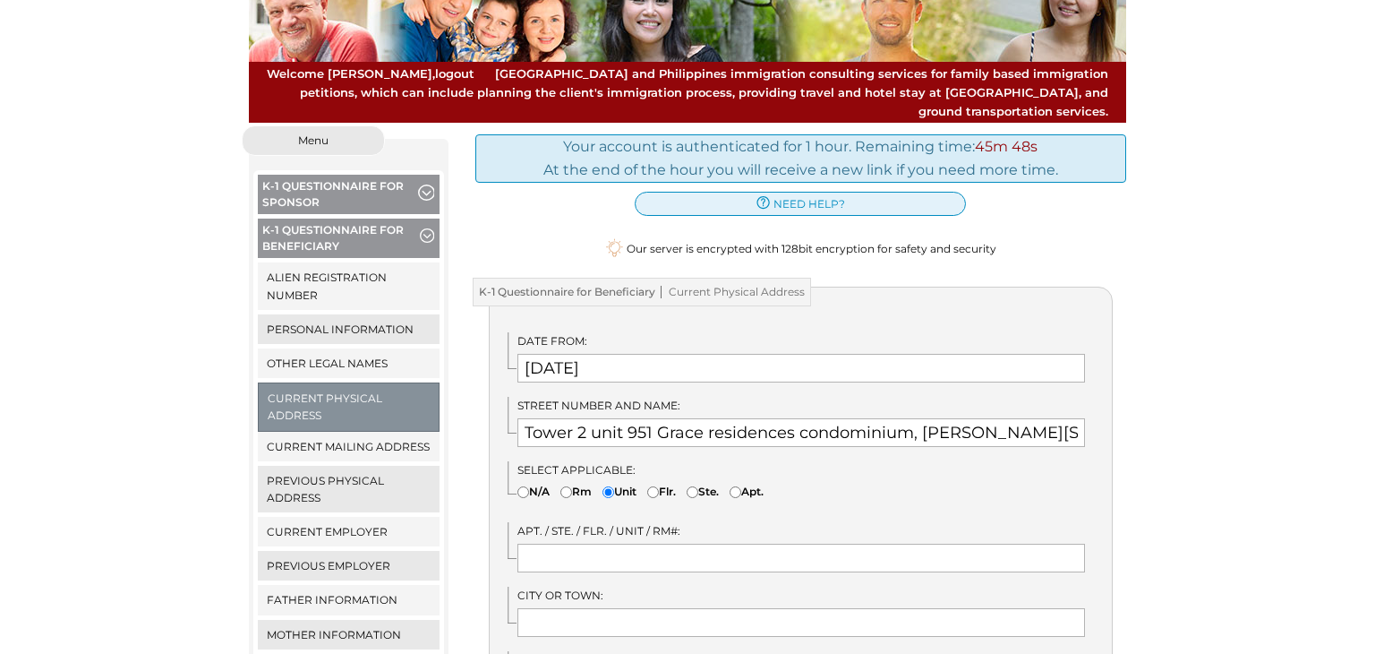
scroll to position [129, 0]
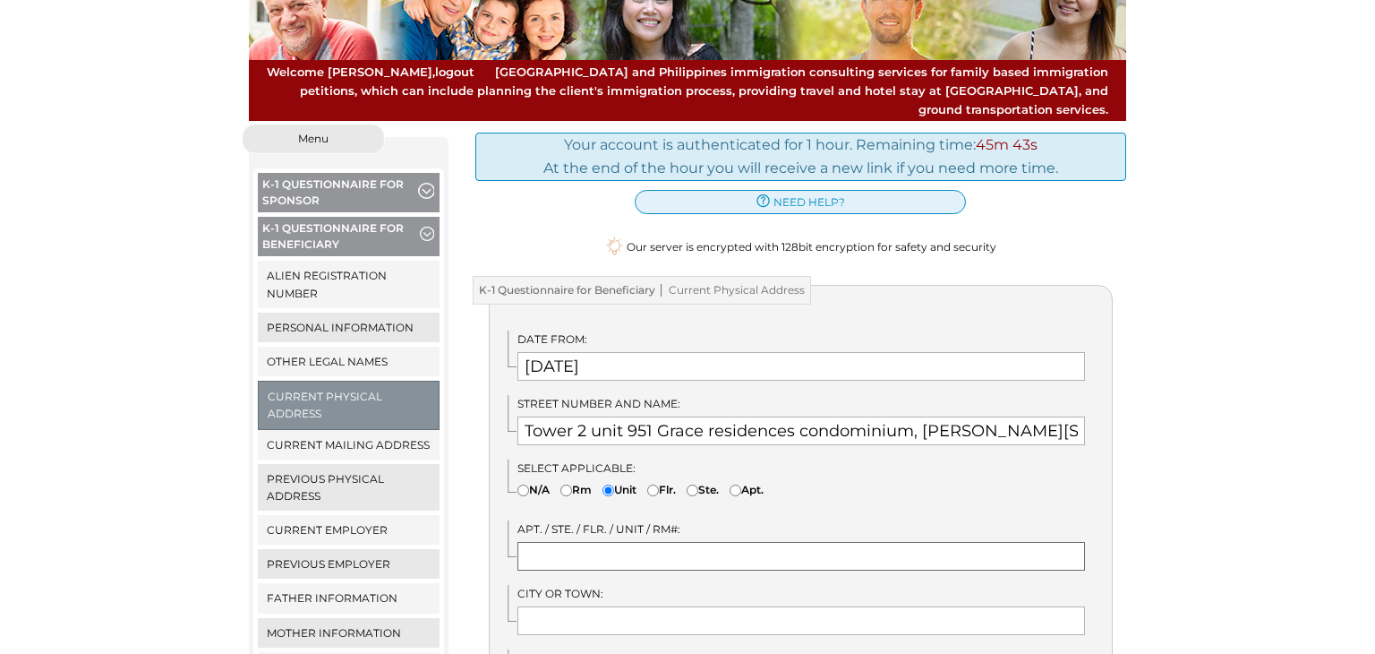
click at [626, 542] on input "text" at bounding box center [802, 556] width 569 height 29
type input "GRCEB020951"
click at [1079, 416] on input "Tower 2 unit 951 Grace residences condominium, [PERSON_NAME][STREET_ADDRESS] [G…" at bounding box center [802, 430] width 569 height 29
click at [1077, 416] on input "Tower 2 unit 951 Grace residences condominium, cayetano Ususan, Taguig City" at bounding box center [802, 430] width 569 height 29
click at [1076, 416] on input "Tower 2 unit 951 Grace residences condominium, cayetanoaguig City" at bounding box center [802, 430] width 569 height 29
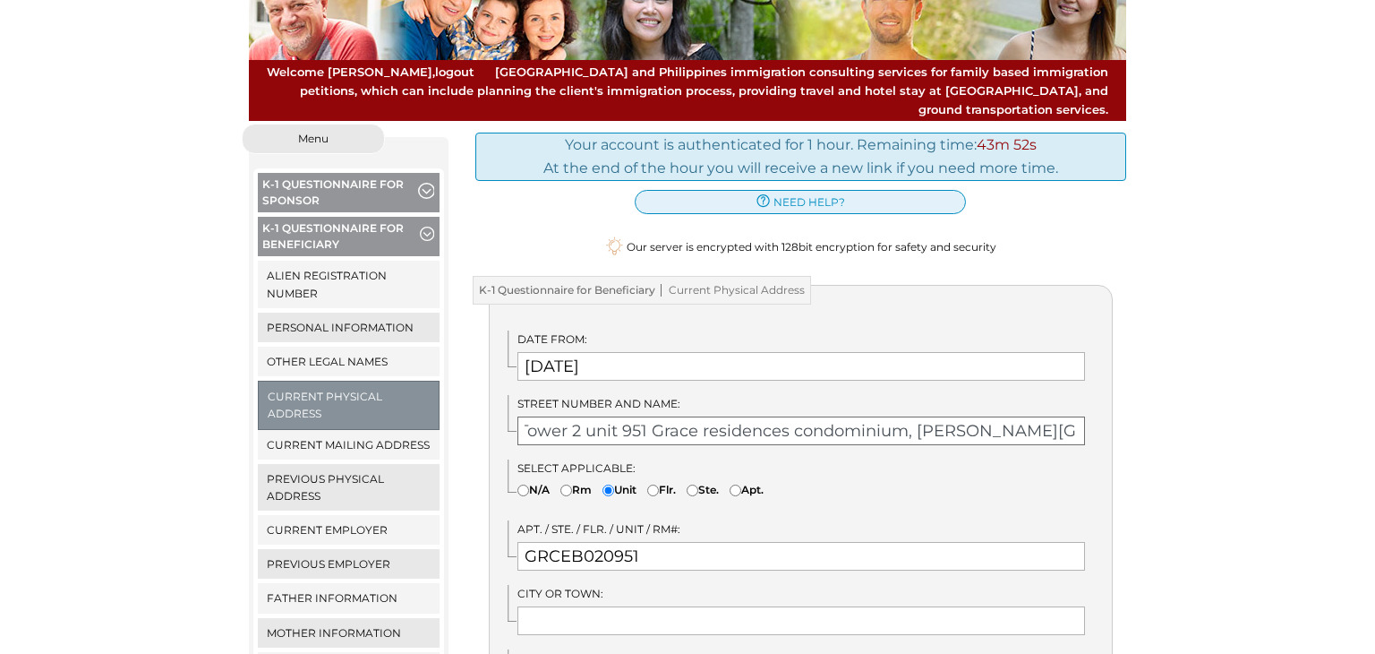
scroll to position [0, 16]
type input "Tower 2 unit 951 Grace residences condominium, cayetano blvd.Ususan"
click at [764, 606] on input "text" at bounding box center [802, 620] width 569 height 29
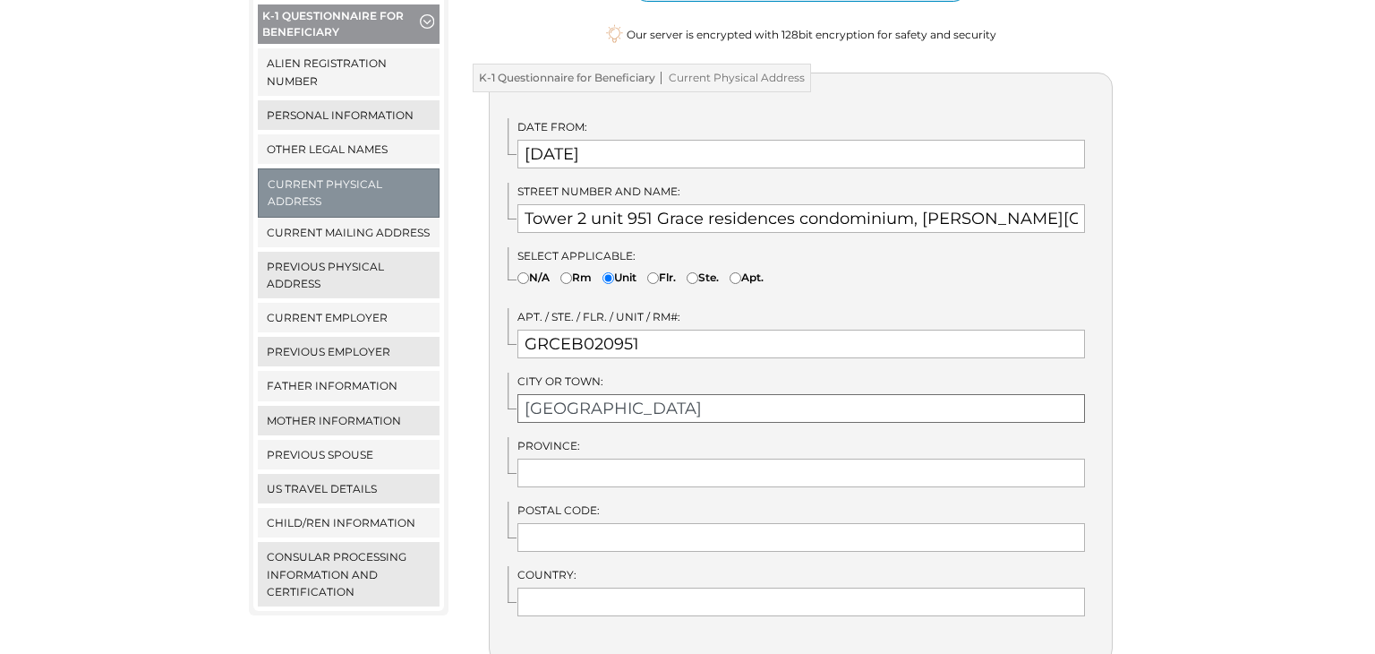
scroll to position [344, 0]
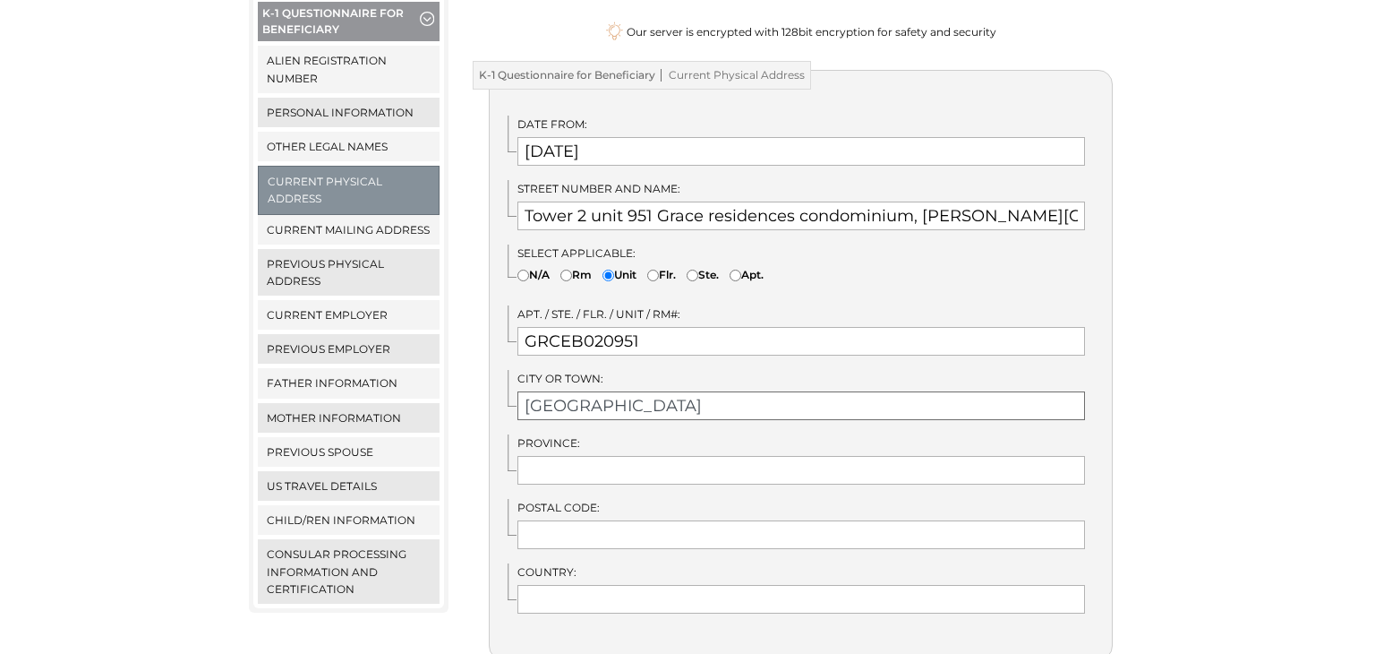
type input "Taguig City"
click at [659, 456] on input "text" at bounding box center [802, 470] width 569 height 29
type input "Metro Manila"
click at [534, 585] on input "text" at bounding box center [802, 599] width 569 height 29
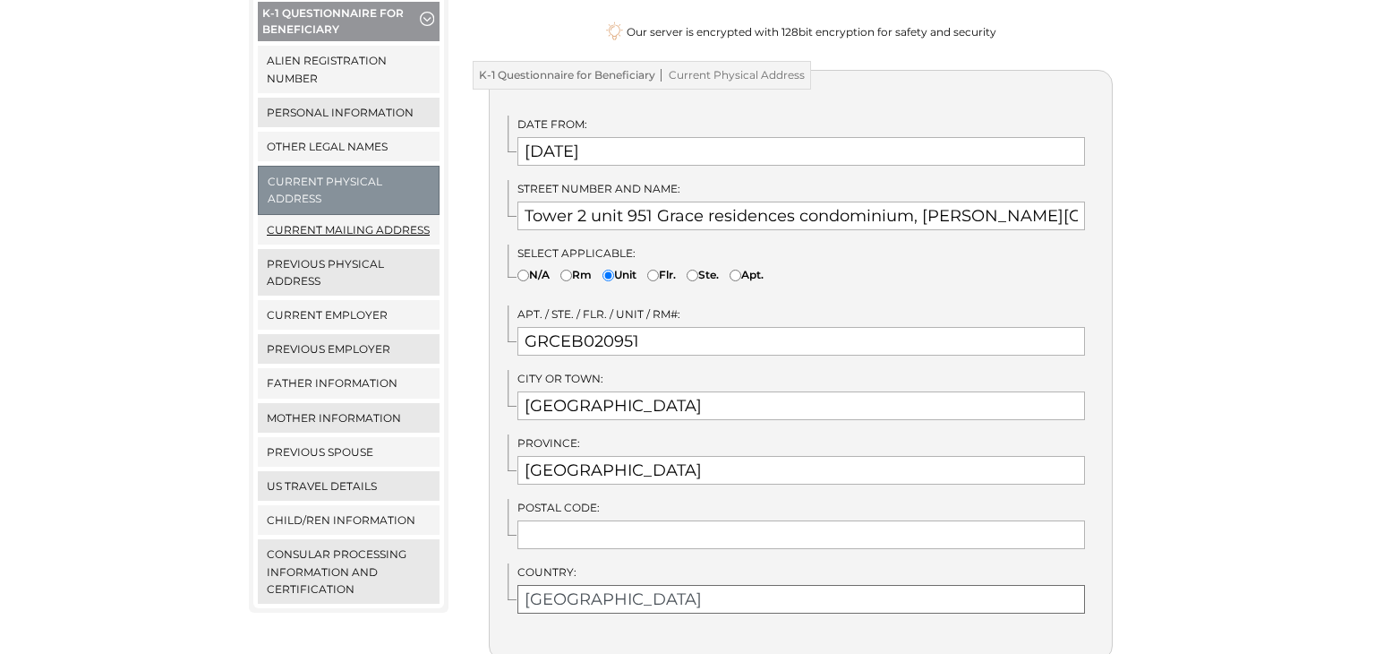
type input "Philippines"
click at [331, 215] on link "Current Mailing Address" at bounding box center [349, 230] width 182 height 30
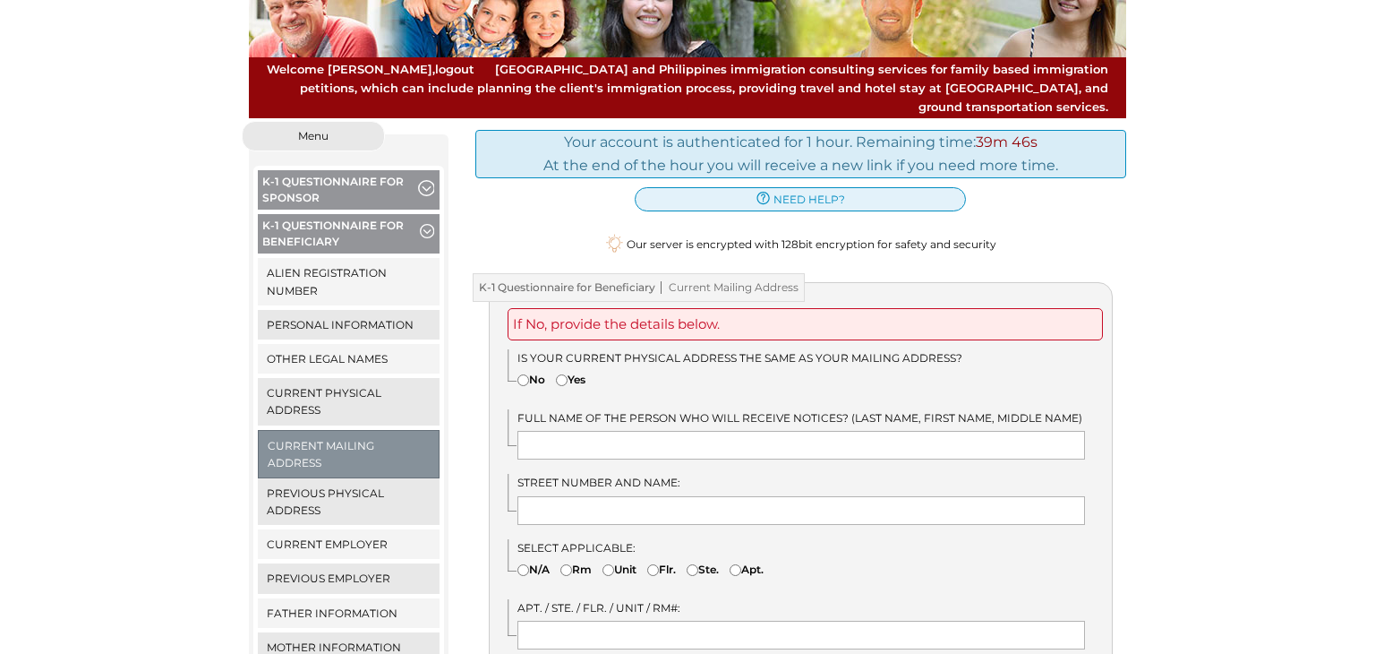
scroll to position [133, 0]
click at [562, 373] on input"] "Yes" at bounding box center [562, 379] width 12 height 12
radio input"] "true"
click at [633, 432] on input "text" at bounding box center [802, 444] width 569 height 29
type input "B"
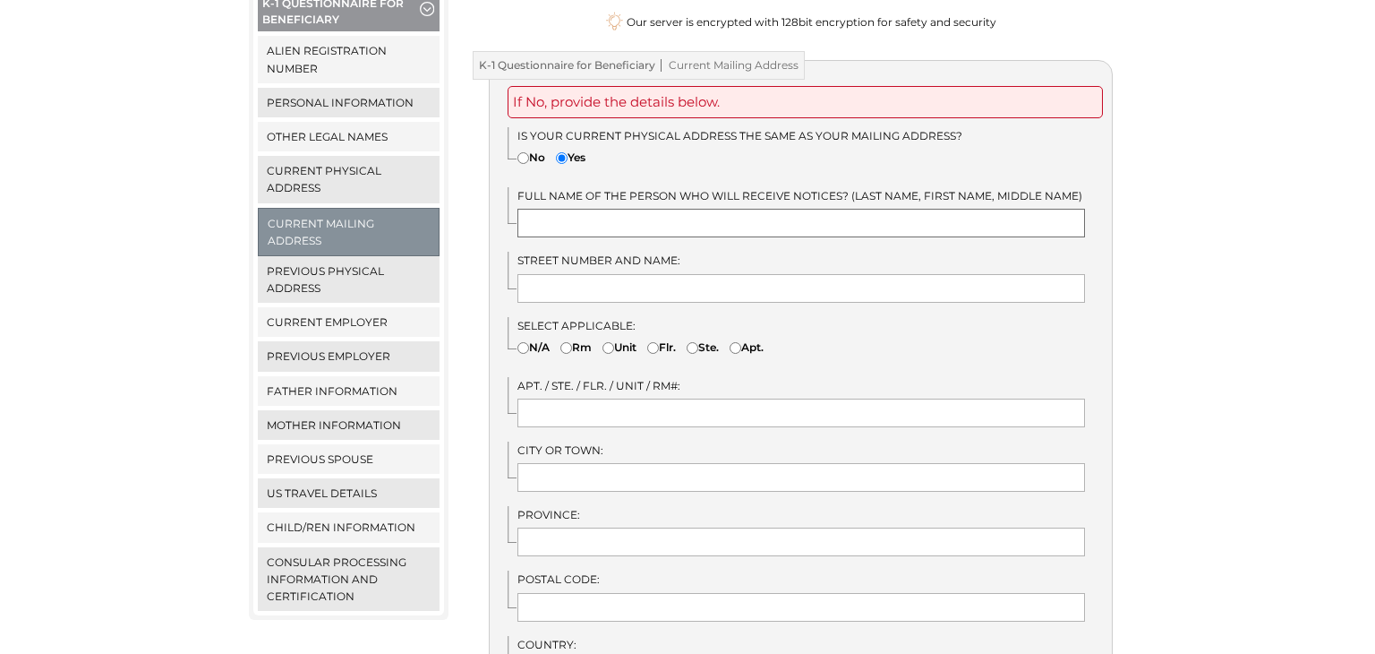
scroll to position [349, 0]
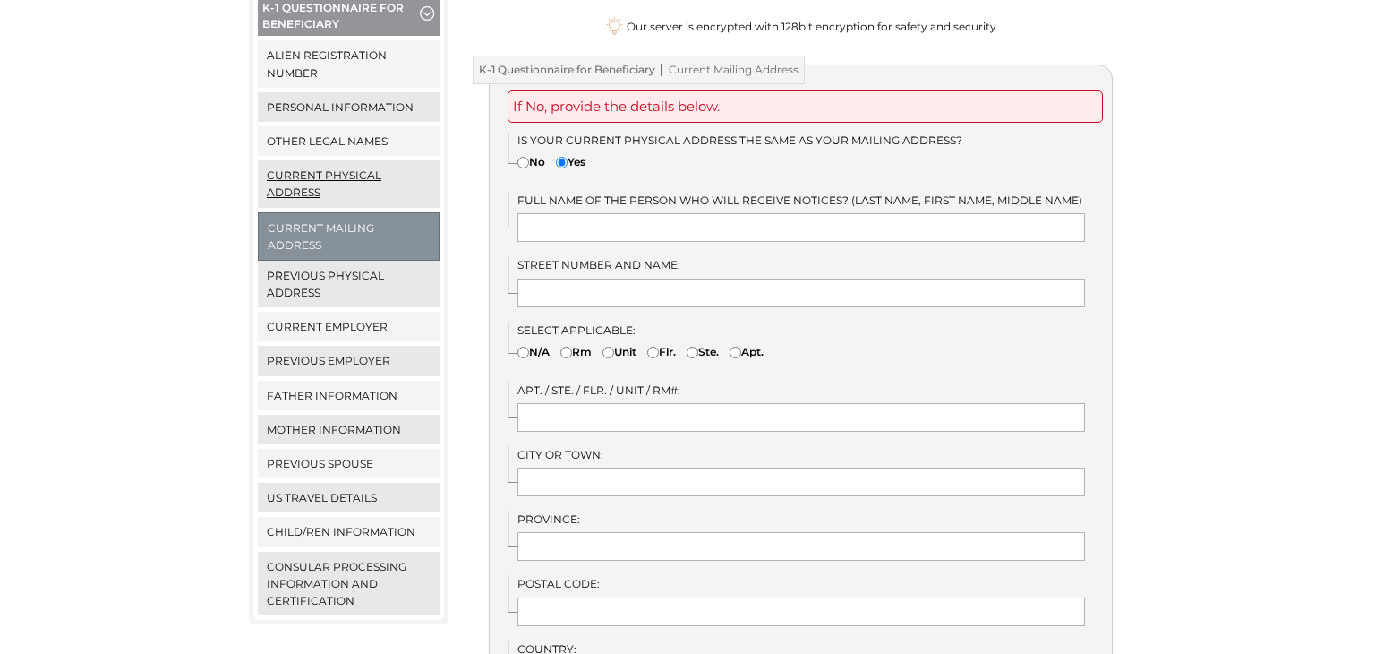
click at [357, 162] on link "Current Physical Address" at bounding box center [349, 183] width 182 height 47
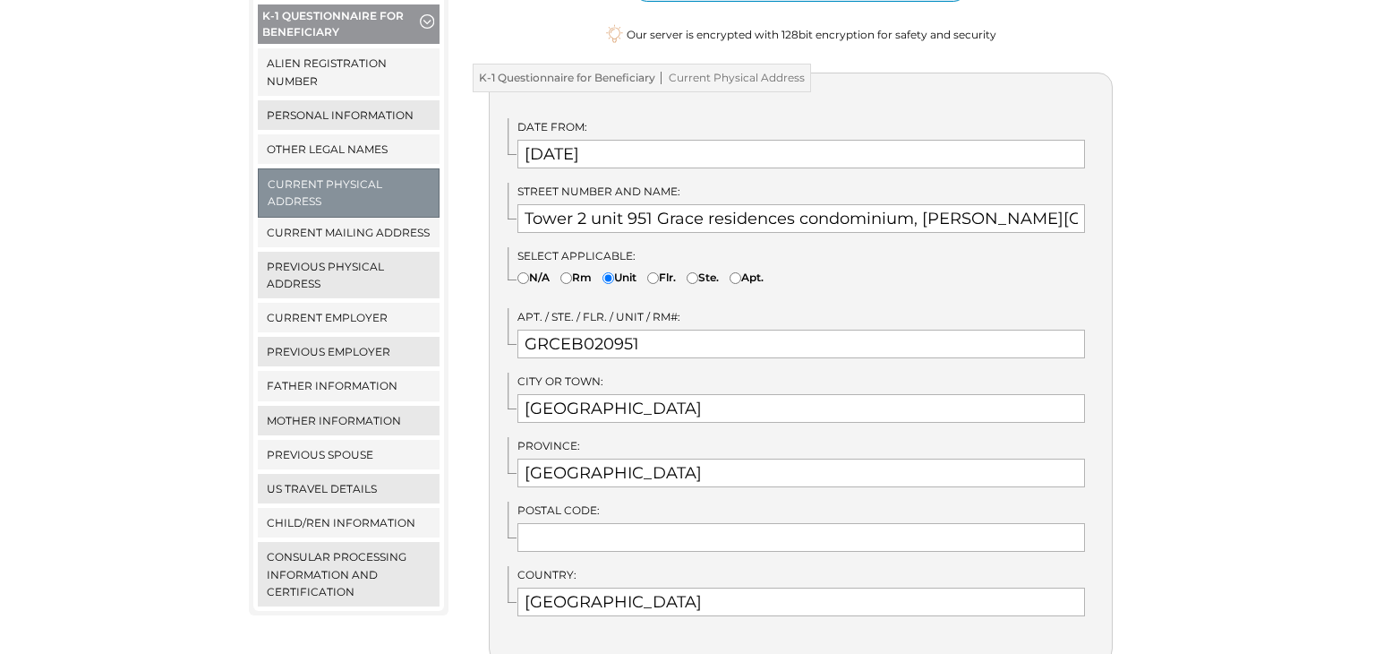
scroll to position [344, 0]
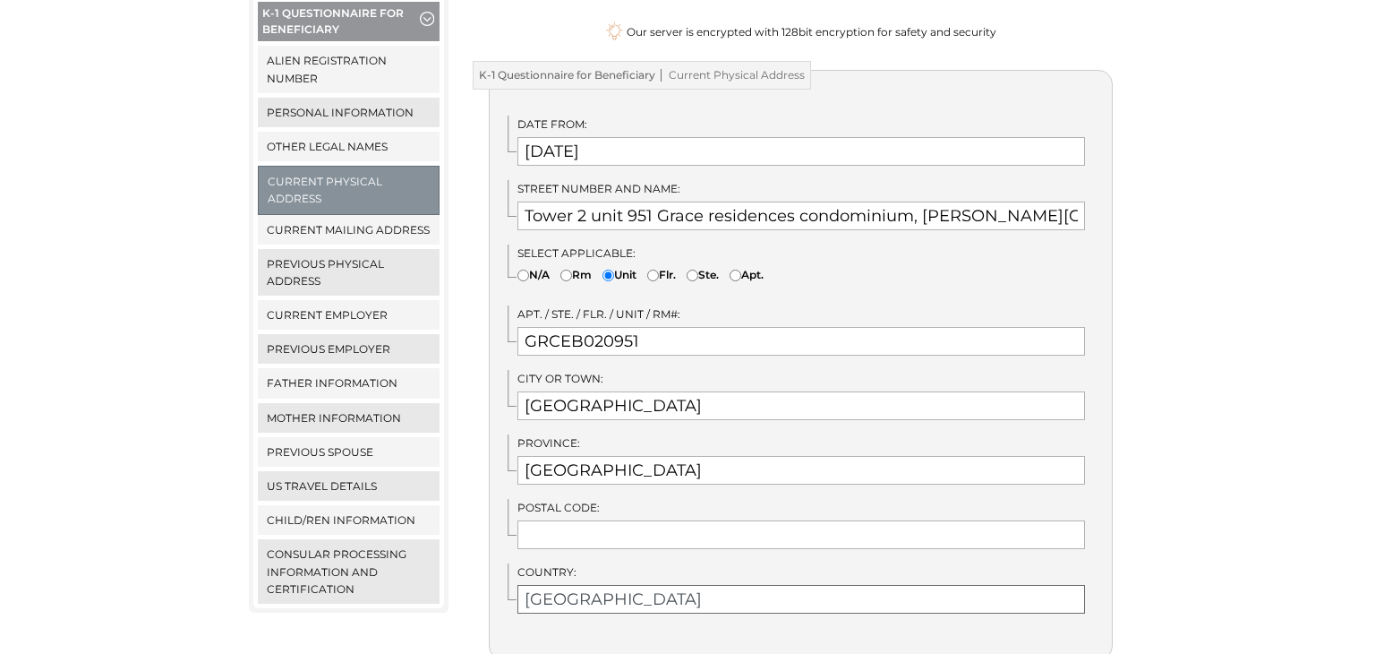
click at [626, 585] on input "[GEOGRAPHIC_DATA]" at bounding box center [802, 599] width 569 height 29
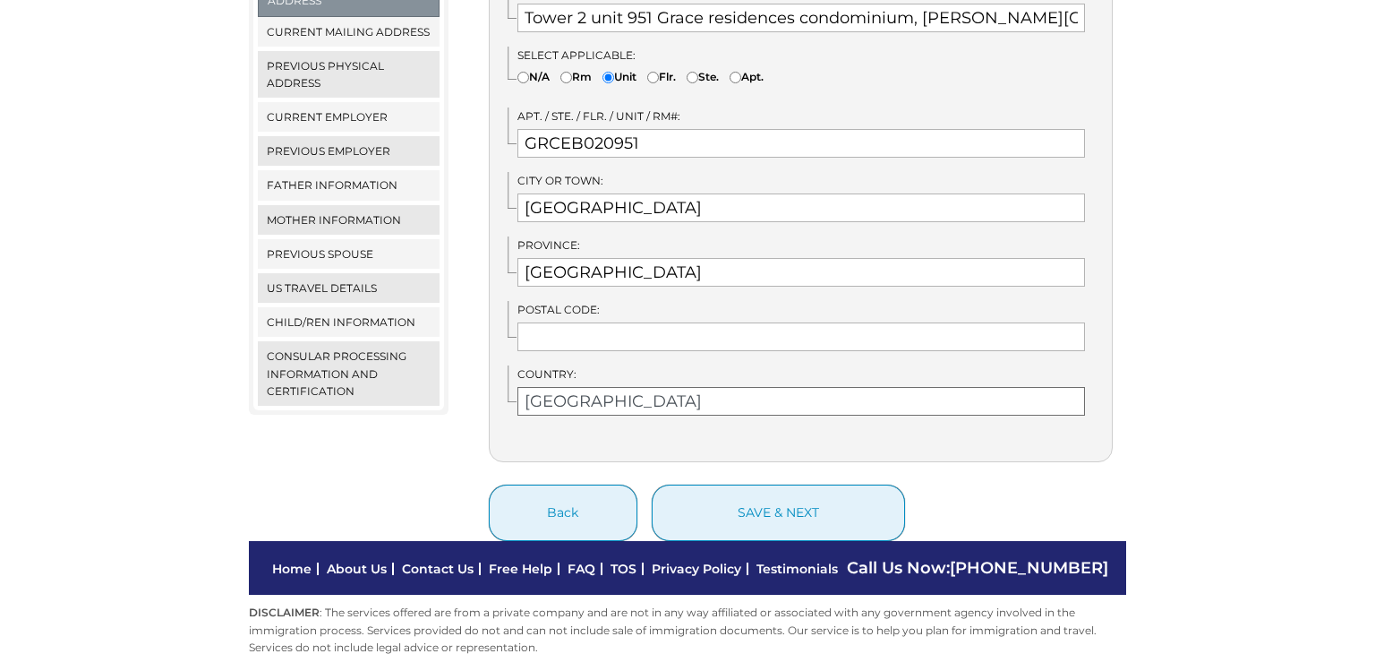
scroll to position [544, 0]
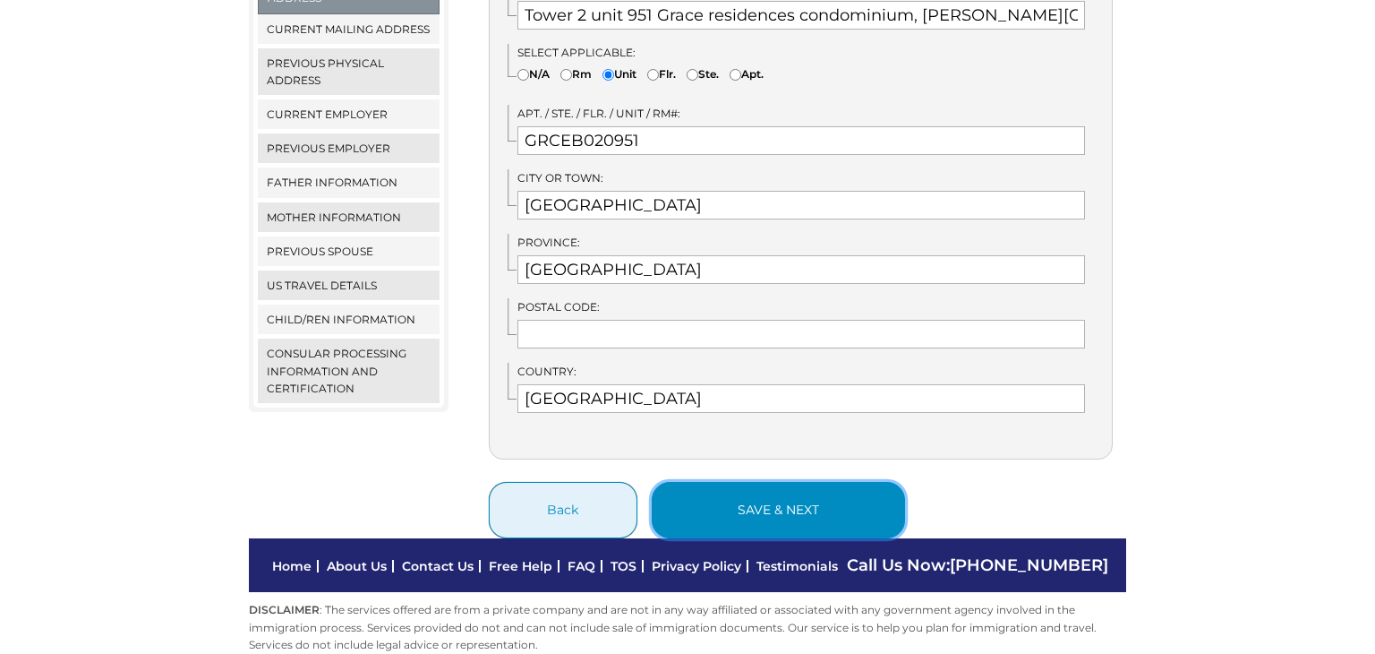
click at [734, 503] on button "save & next" at bounding box center [778, 510] width 253 height 56
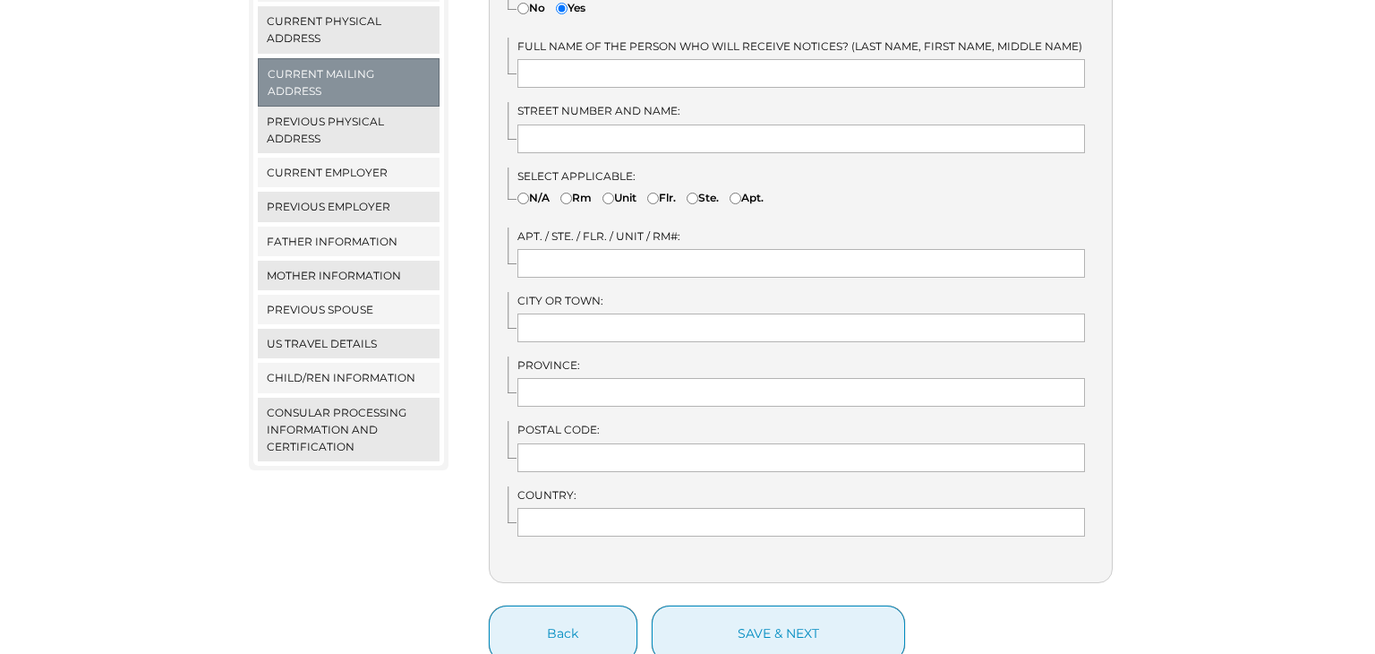
scroll to position [505, 0]
click at [559, 604] on button "Back" at bounding box center [563, 632] width 149 height 56
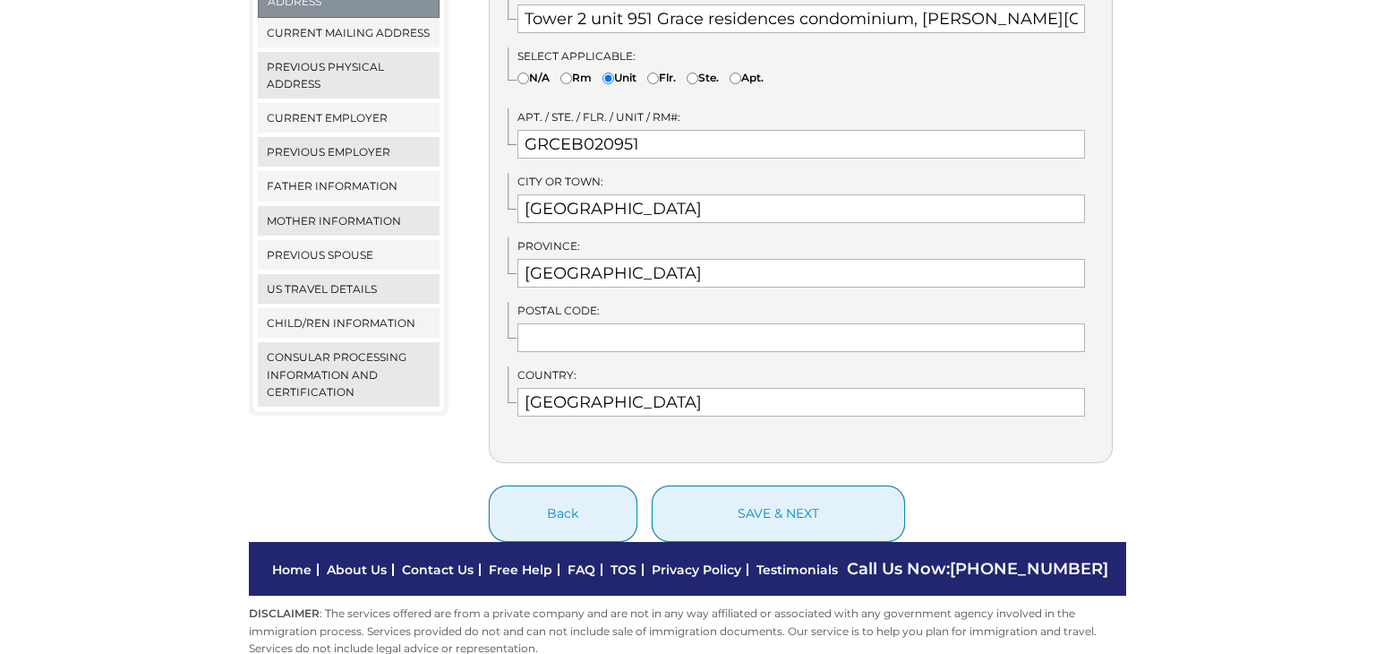
scroll to position [553, 0]
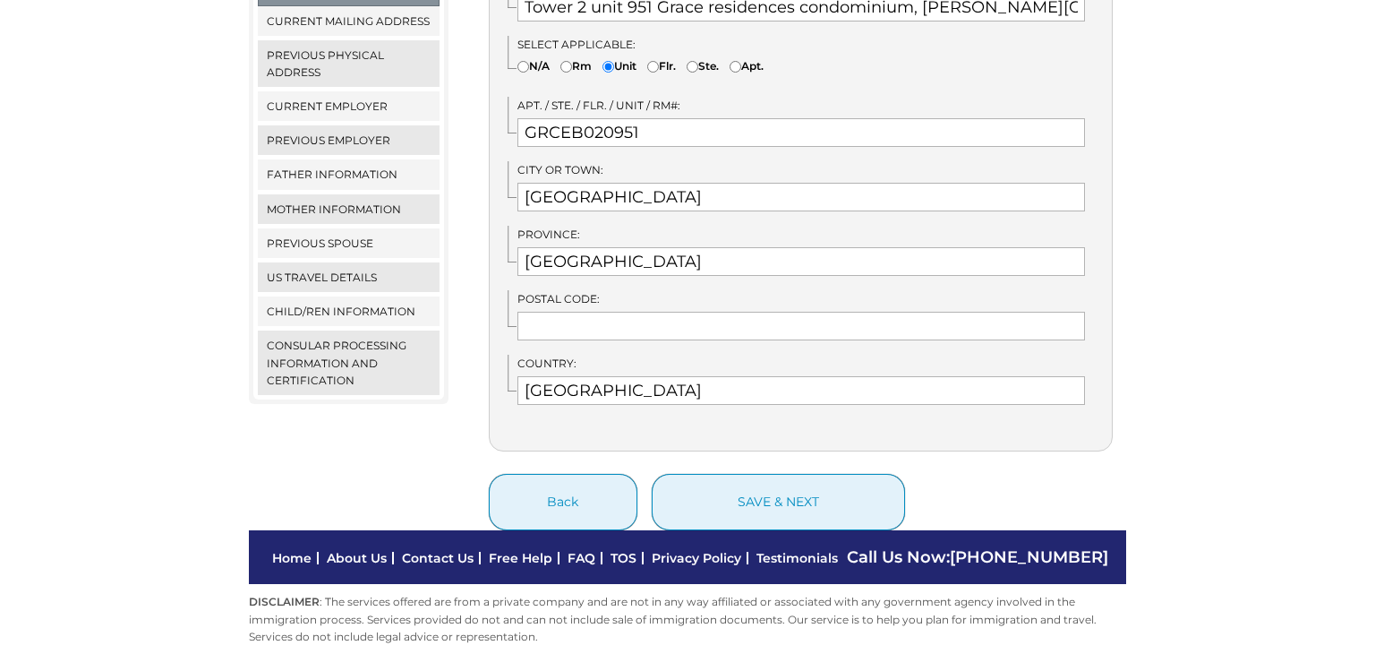
click at [1127, 387] on div "Your account is authenticated for 1 hour. Remaining time: 31m 5s At the end of …" at bounding box center [801, 115] width 679 height 830
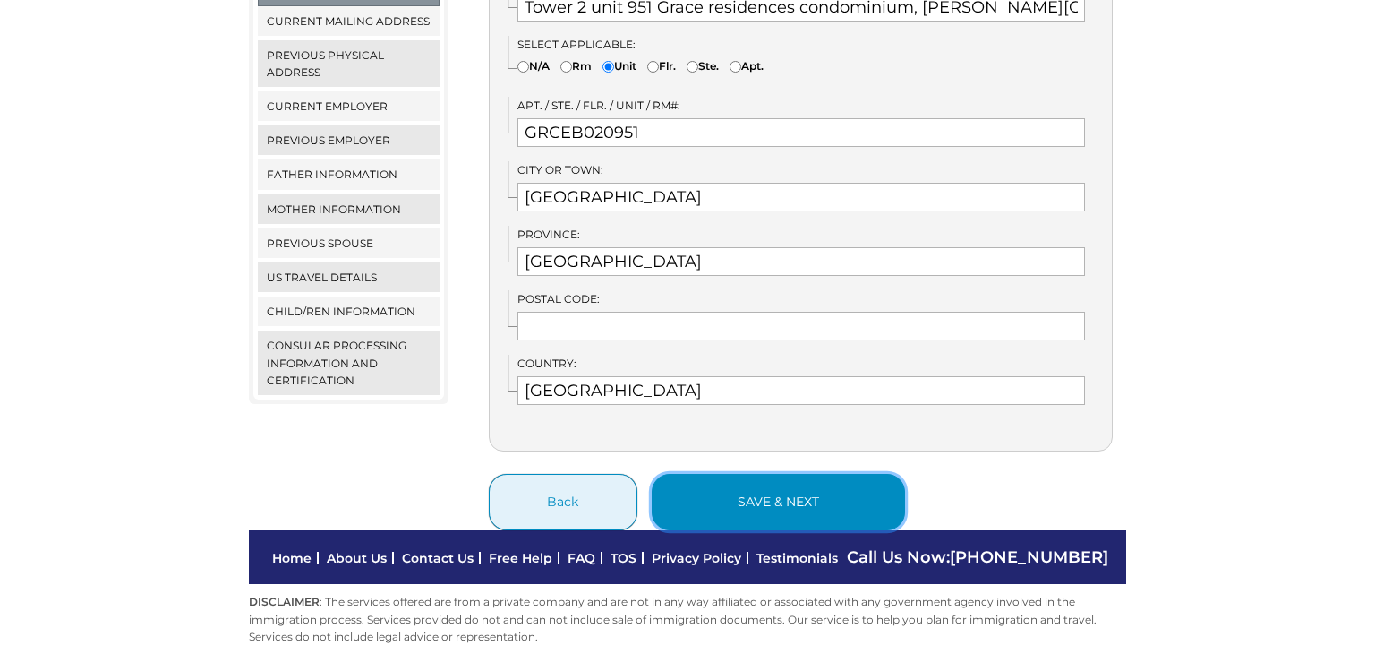
click at [745, 480] on button "save & next" at bounding box center [778, 502] width 253 height 56
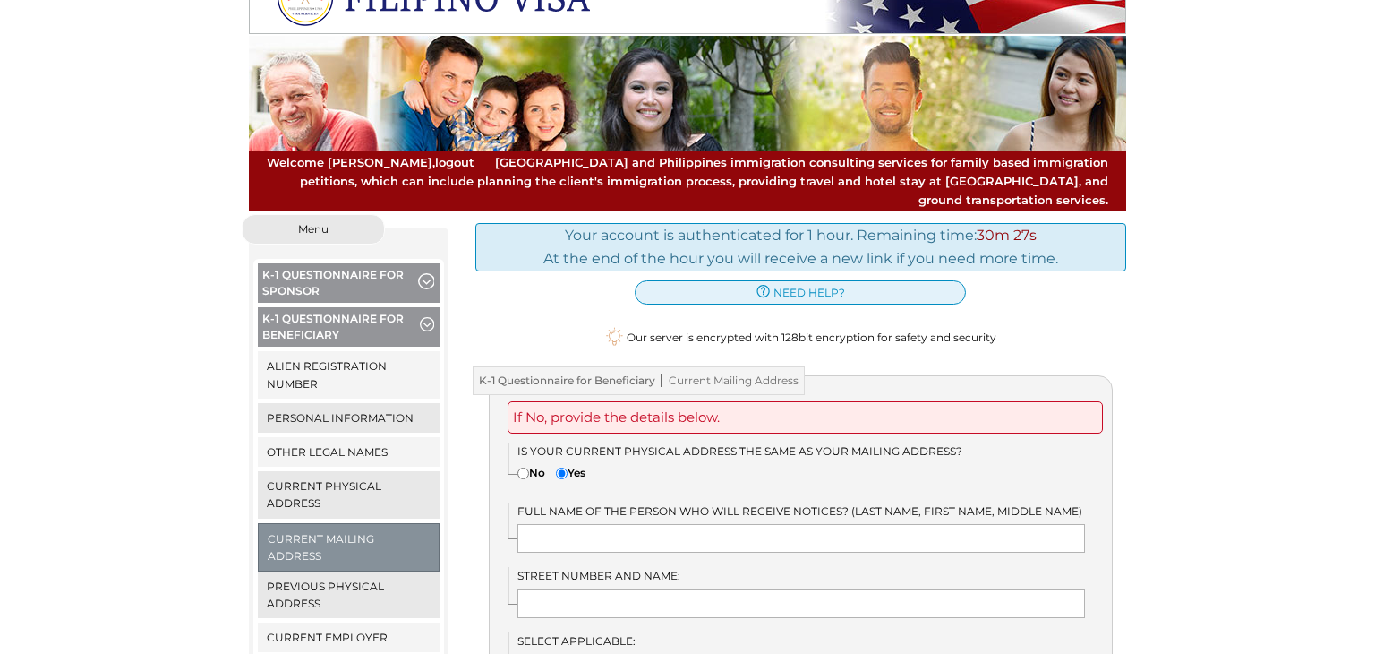
scroll to position [51, 0]
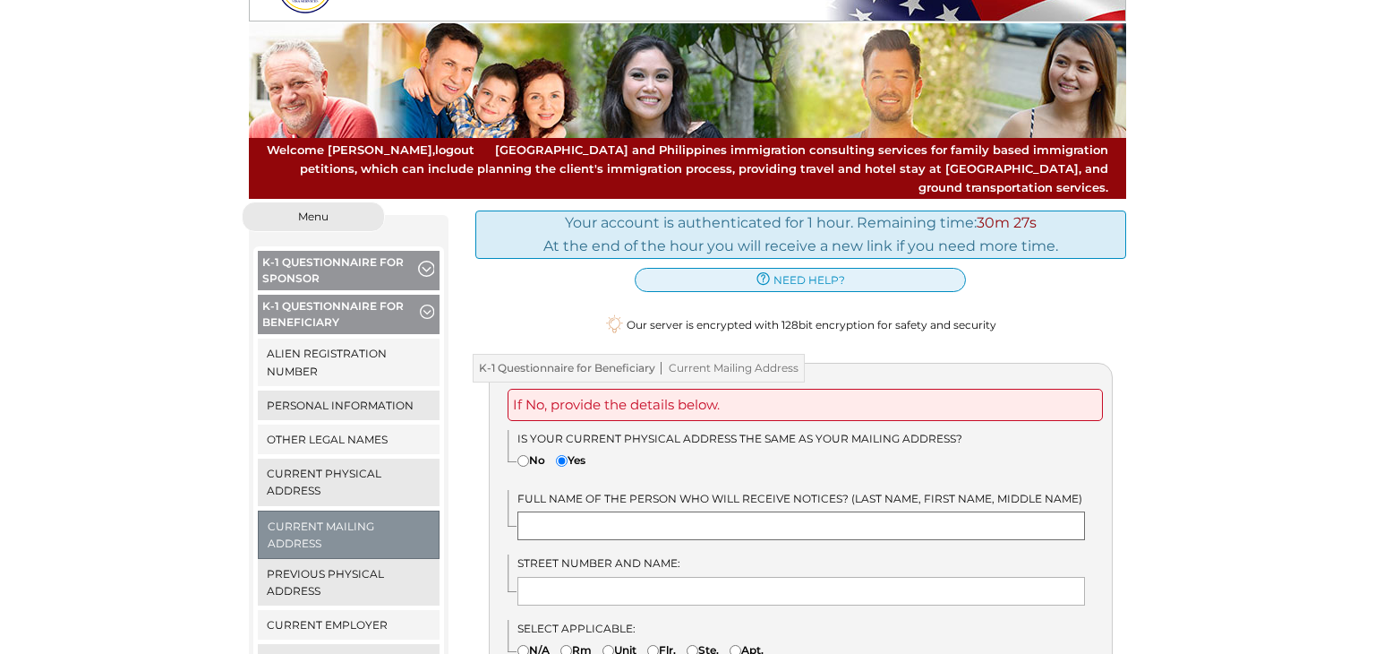
click at [650, 511] on input "text" at bounding box center [802, 525] width 569 height 29
type input "B"
type input "Codo-Og, Beberly, [GEOGRAPHIC_DATA]"
click at [563, 577] on input "text" at bounding box center [802, 591] width 569 height 29
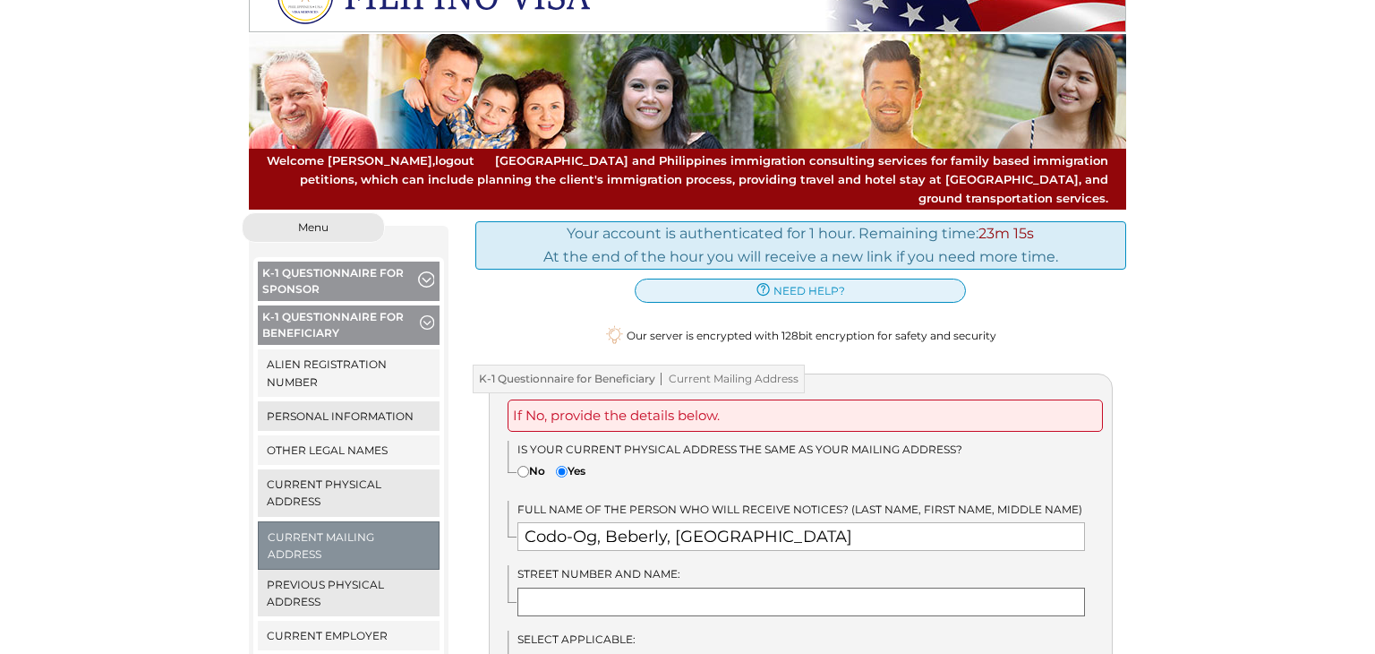
scroll to position [0, 0]
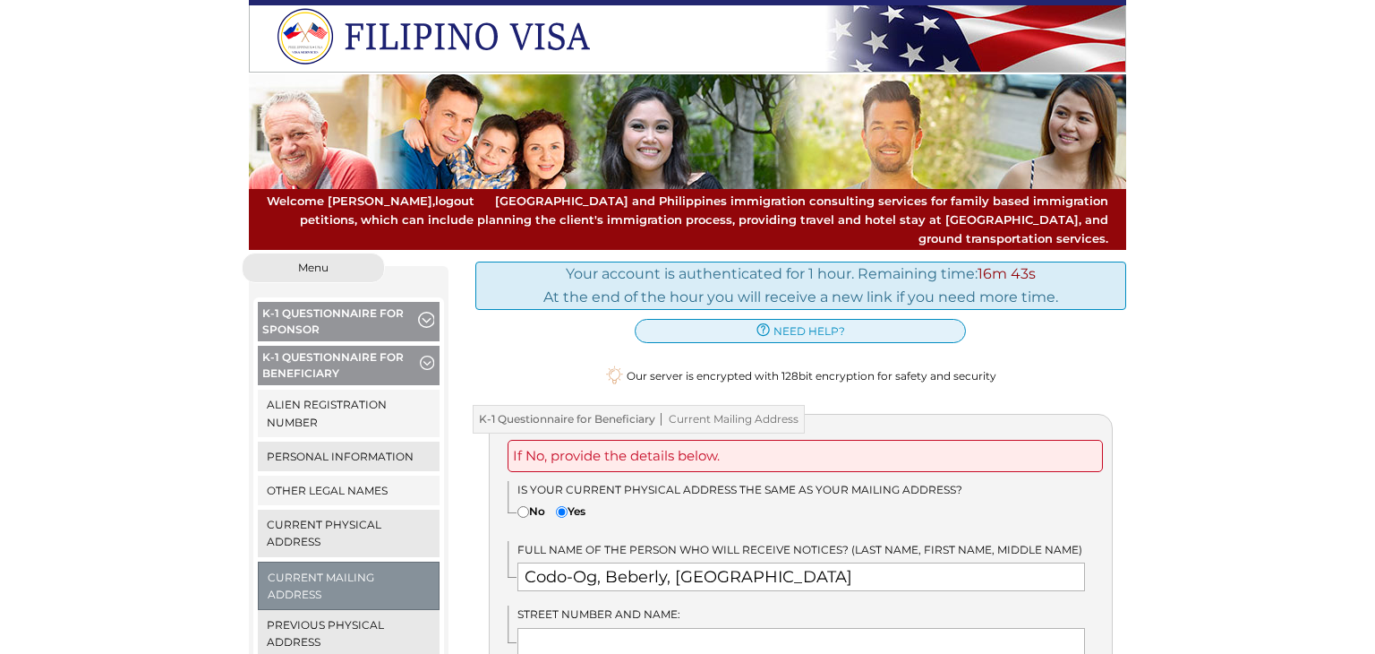
click at [634, 628] on input "text" at bounding box center [802, 642] width 569 height 29
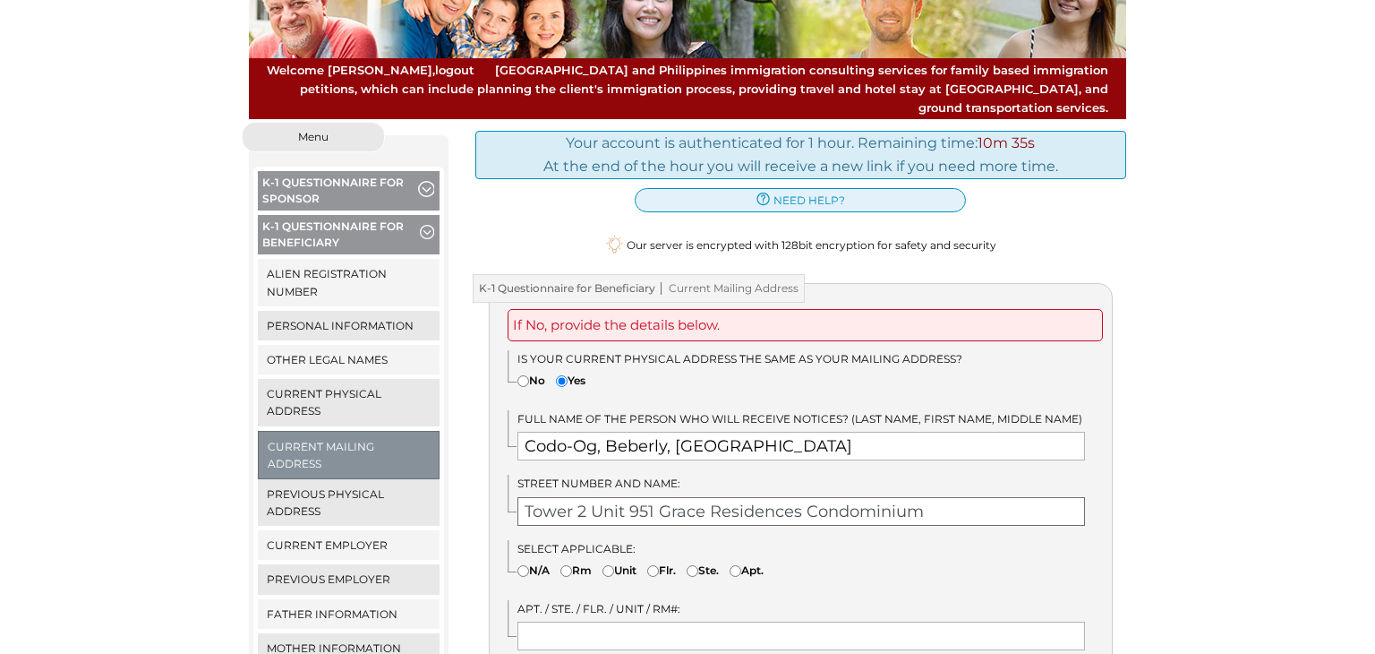
scroll to position [133, 0]
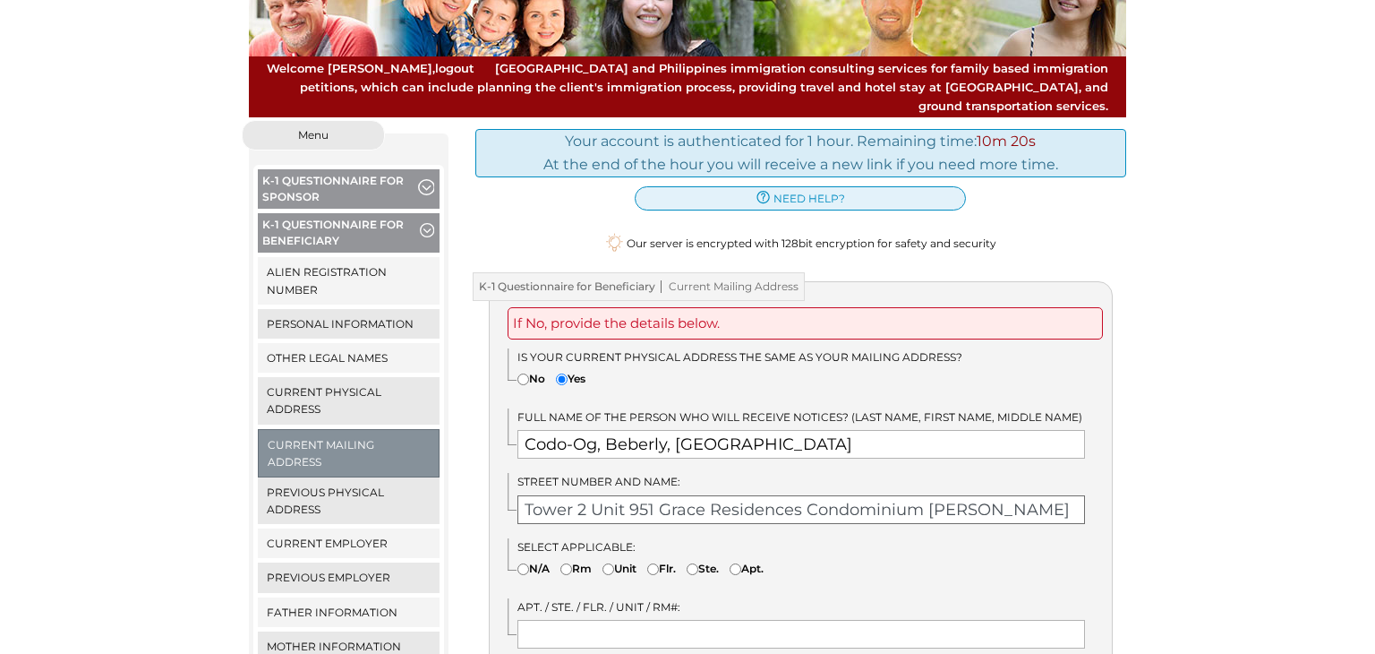
click at [921, 495] on input "Tower 2 Unit 951 Grace Residences Condominium Cayetano" at bounding box center [802, 509] width 569 height 29
click at [1017, 495] on input "Tower 2 Unit 951 Grace Residences Condominium, Cayetano" at bounding box center [802, 509] width 569 height 29
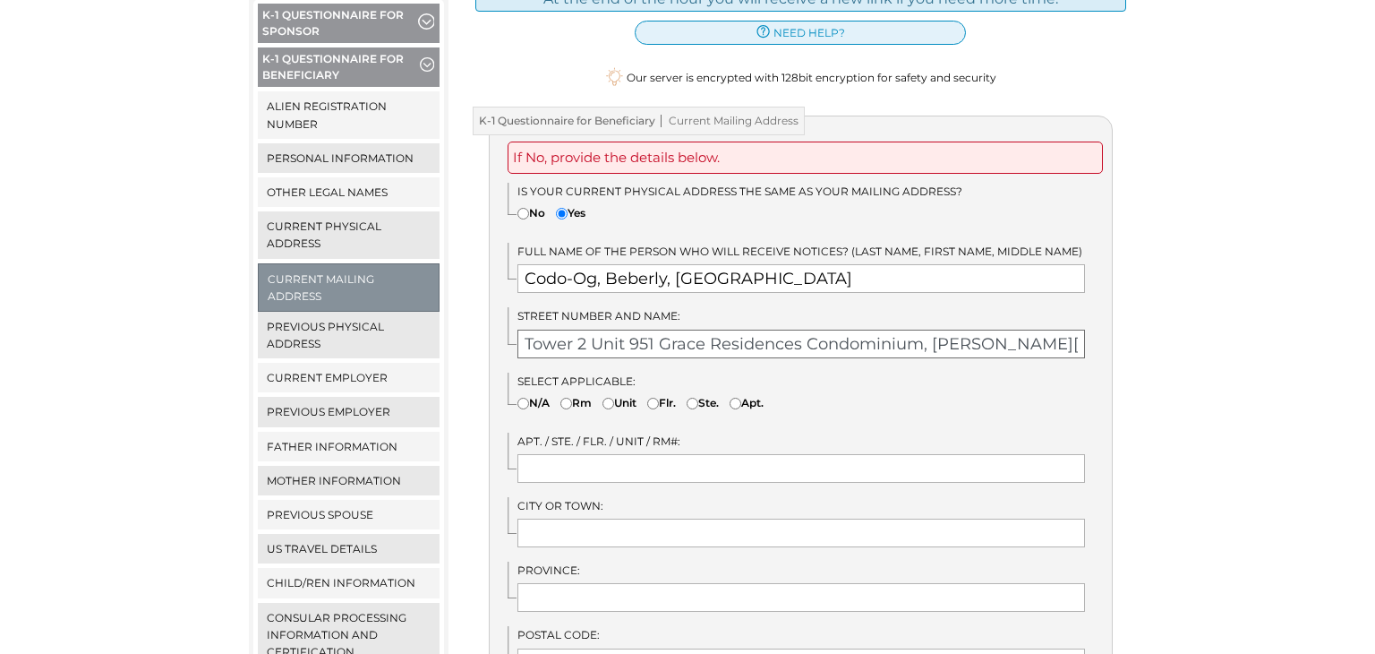
scroll to position [303, 0]
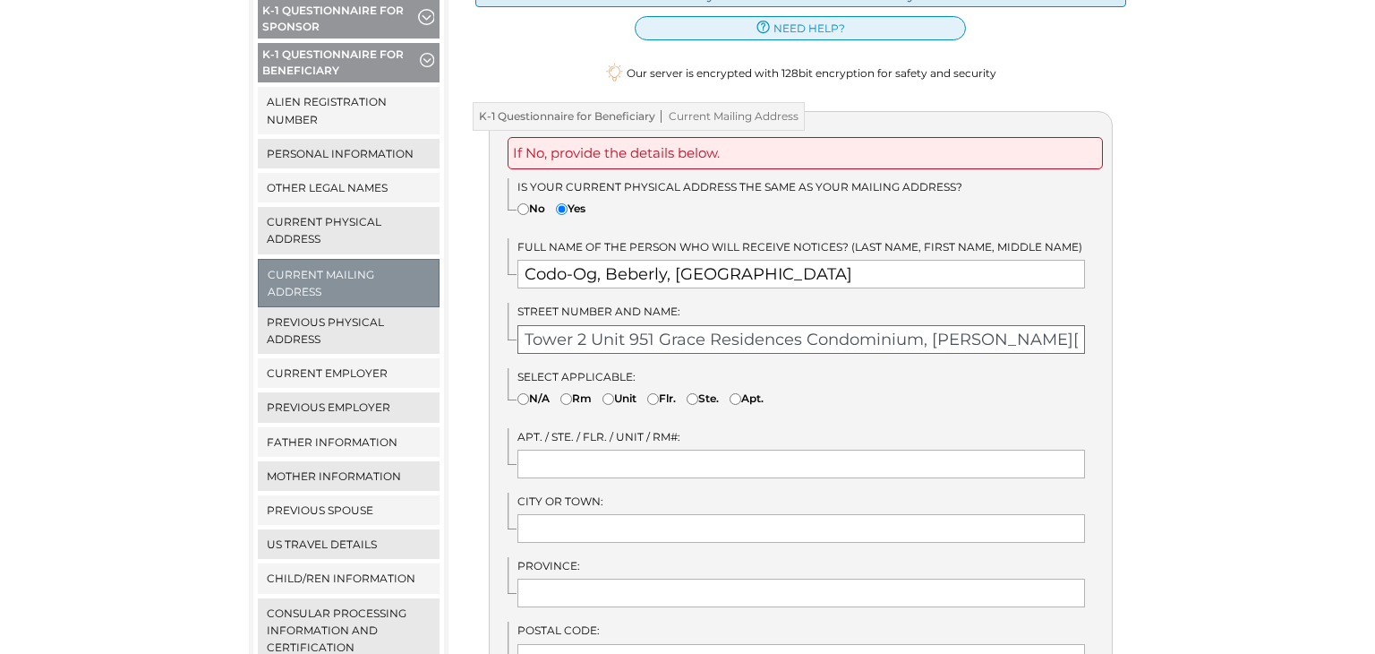
type input "Tower 2 Unit 951 Grace Residences Condominium, Cayetano Blvd."
click at [611, 393] on input"] "Unit" at bounding box center [609, 399] width 12 height 12
radio input"] "true"
click at [570, 450] on input "text" at bounding box center [802, 464] width 569 height 29
type input "GRCE020951"
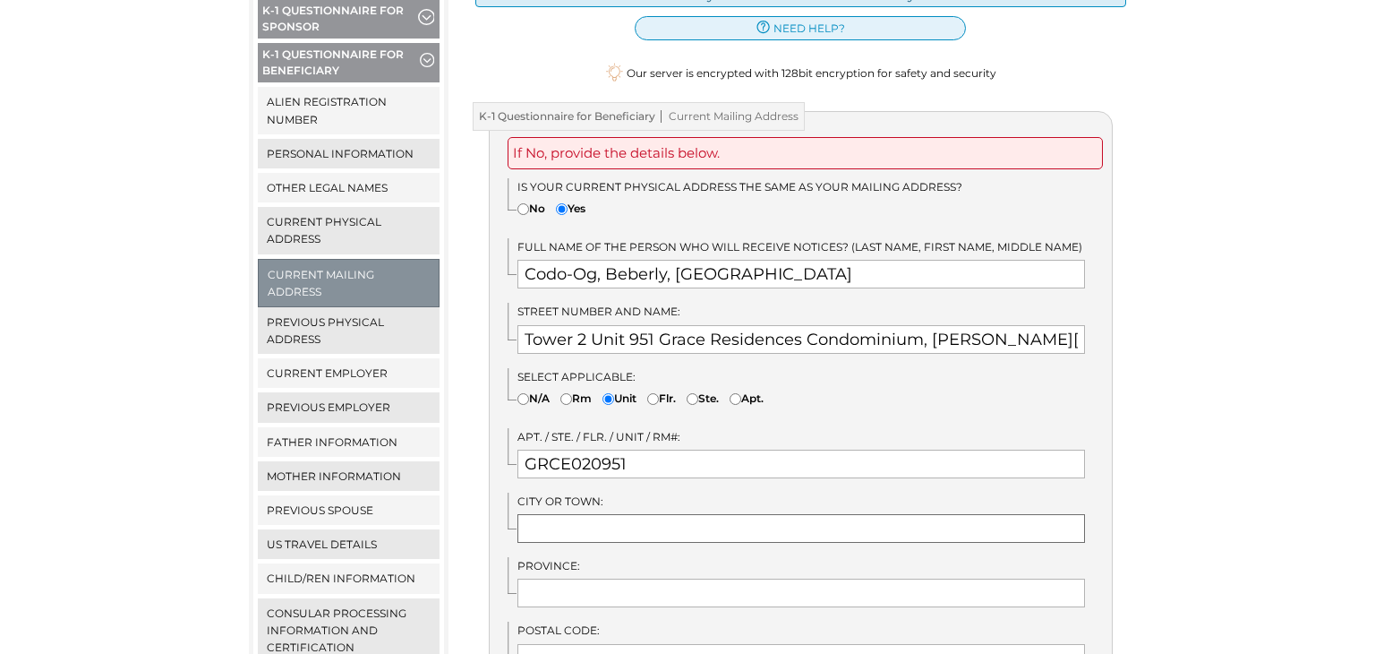
click at [533, 514] on input "text" at bounding box center [802, 528] width 569 height 29
click at [635, 514] on input "Brgy. Ususan, Taguig City" at bounding box center [802, 528] width 569 height 29
type input "Taguig City"
click at [1061, 325] on input "Tower 2 Unit 951 Grace Residences Condominium, Cayetano Blvd." at bounding box center [802, 339] width 569 height 29
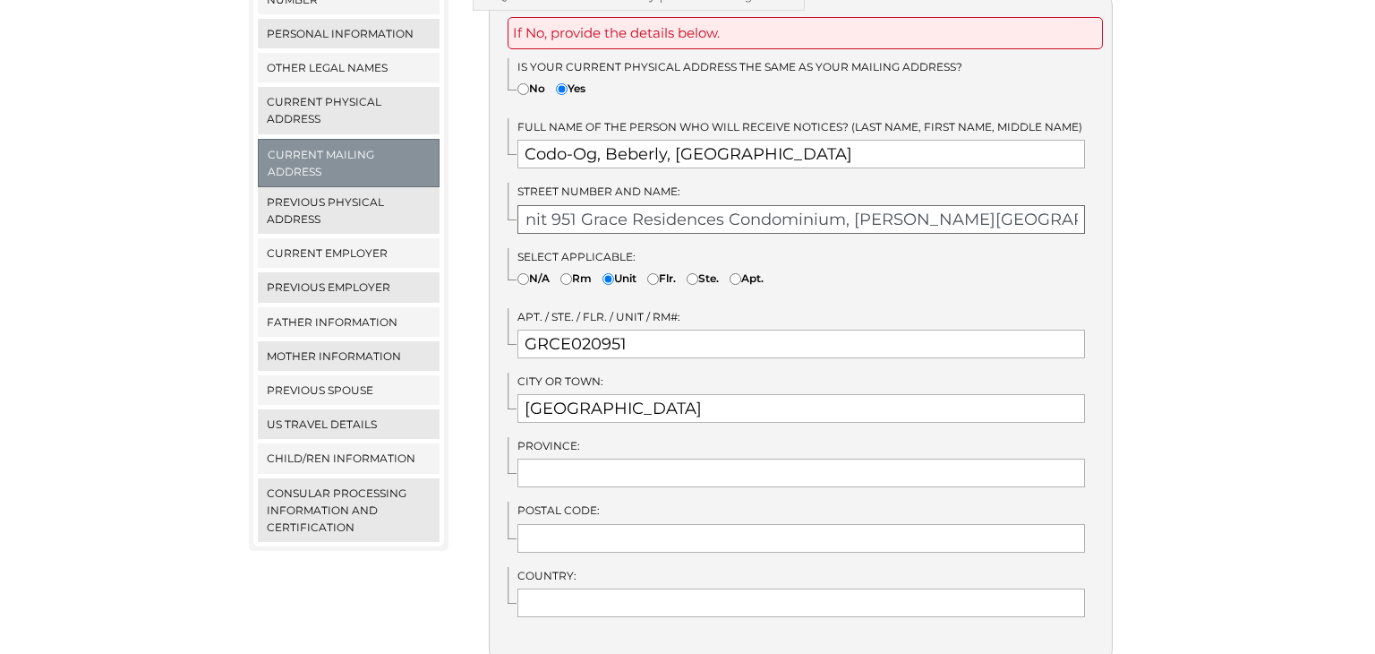
scroll to position [426, 0]
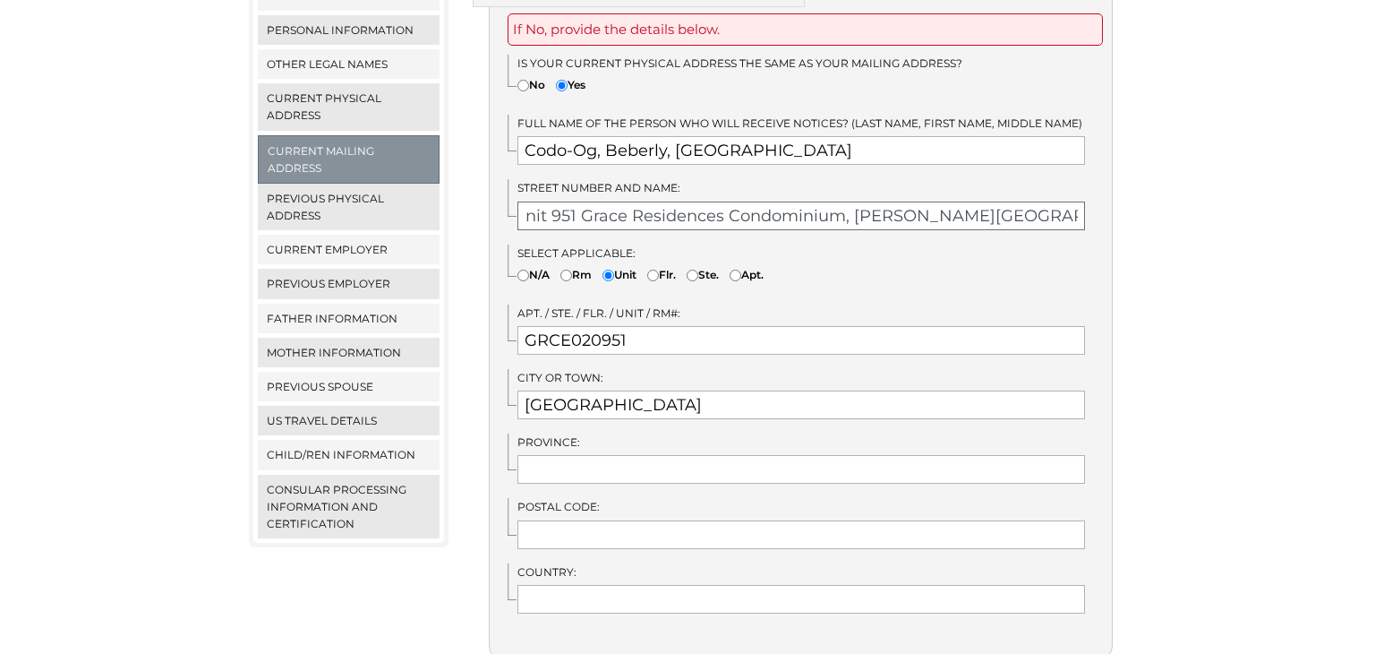
type input "Tower 2 Unit 951 Grace Residences Condominium, Cayetano Blvd. brgy. Ususan"
click at [663, 456] on input "text" at bounding box center [802, 469] width 569 height 29
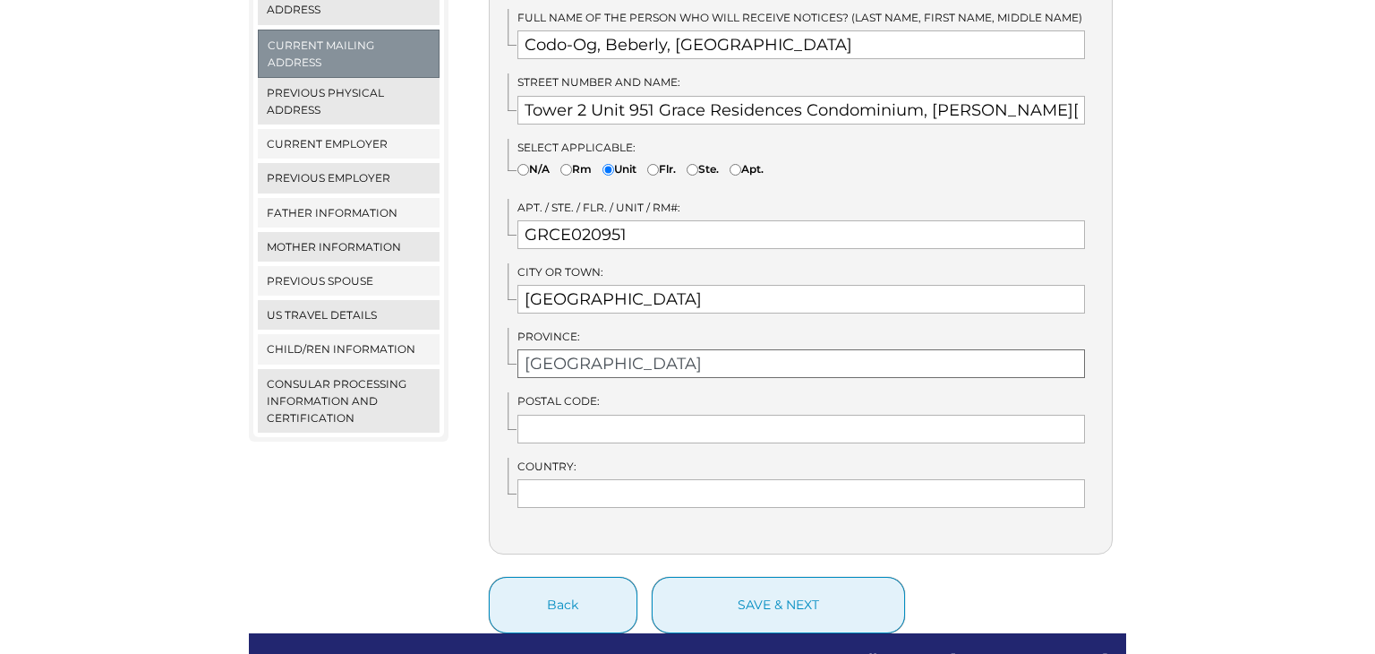
scroll to position [556, 0]
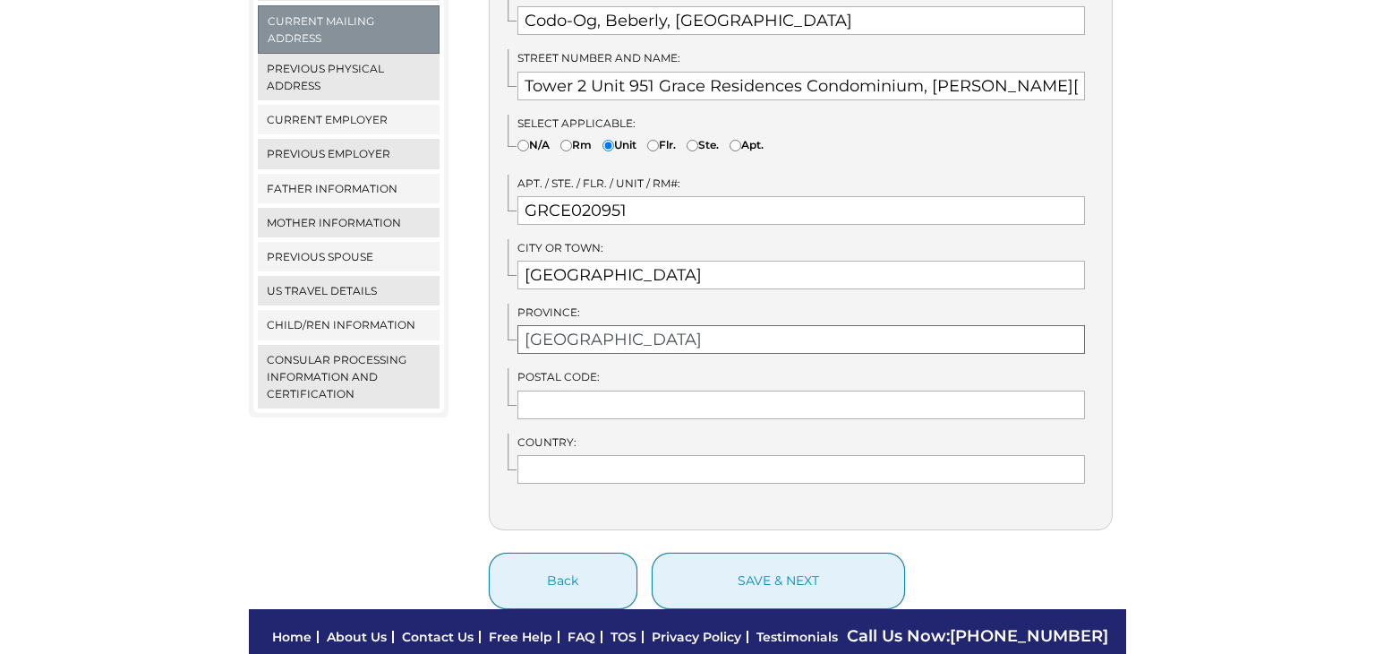
type input "Metro manila"
click at [680, 458] on input "text" at bounding box center [802, 469] width 569 height 29
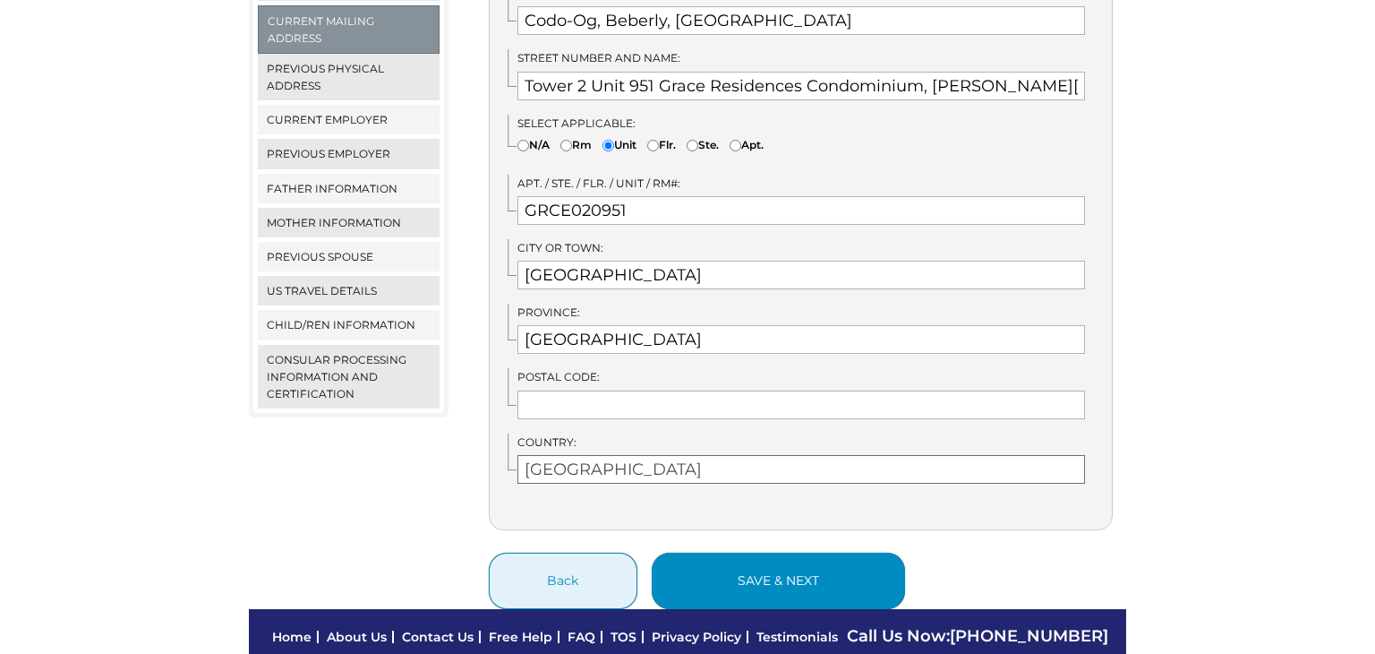
type input "Philippines"
click at [737, 561] on button "save & next" at bounding box center [778, 581] width 253 height 56
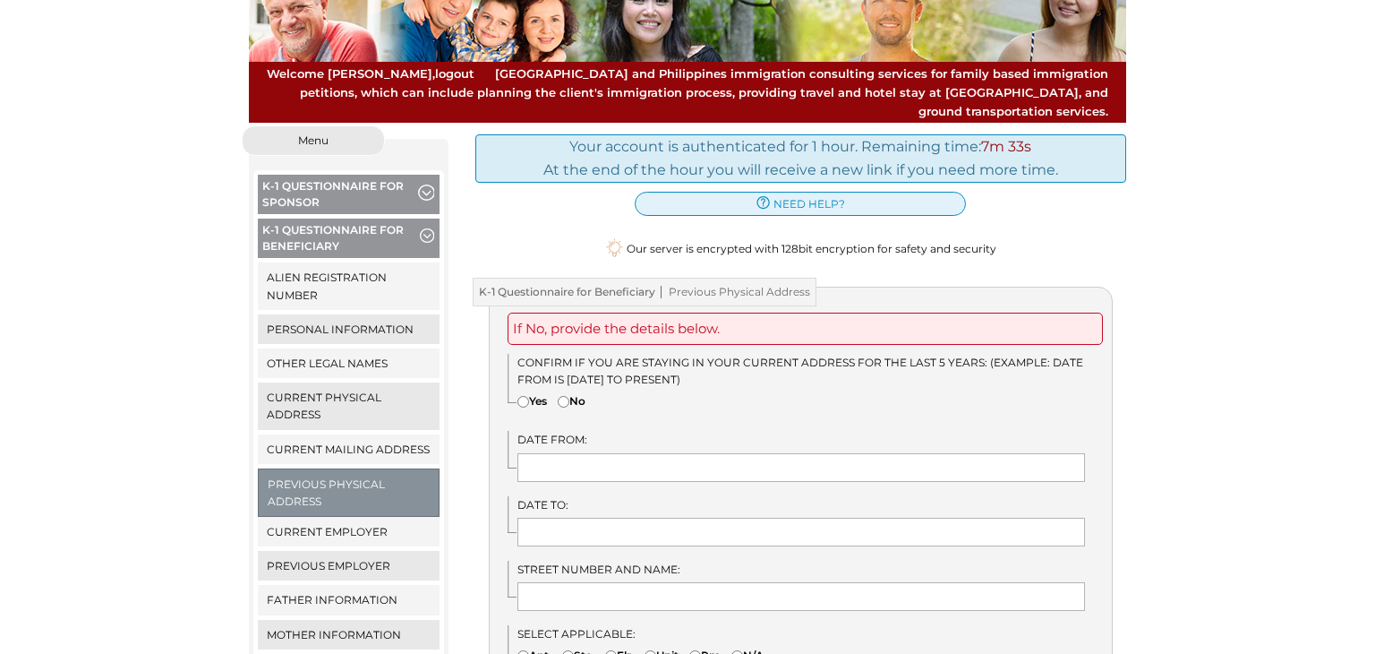
scroll to position [130, 0]
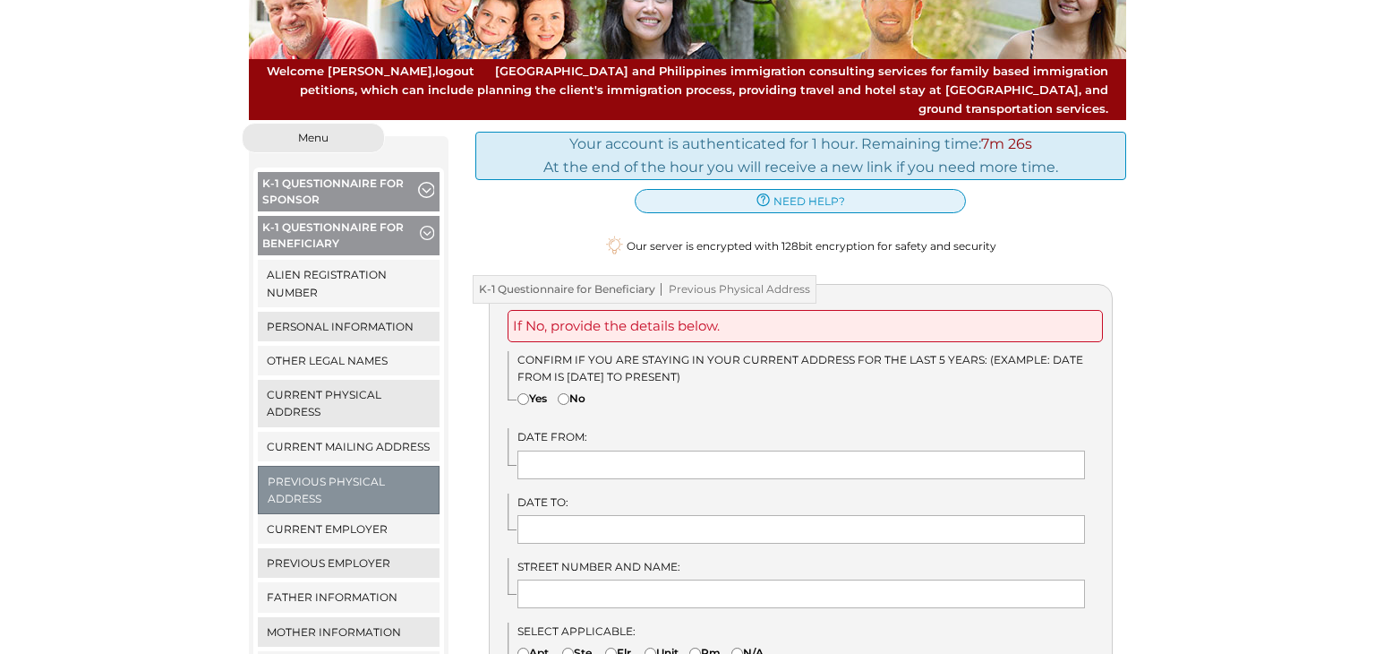
click at [567, 393] on input"] "No" at bounding box center [564, 399] width 12 height 12
radio input"] "true"
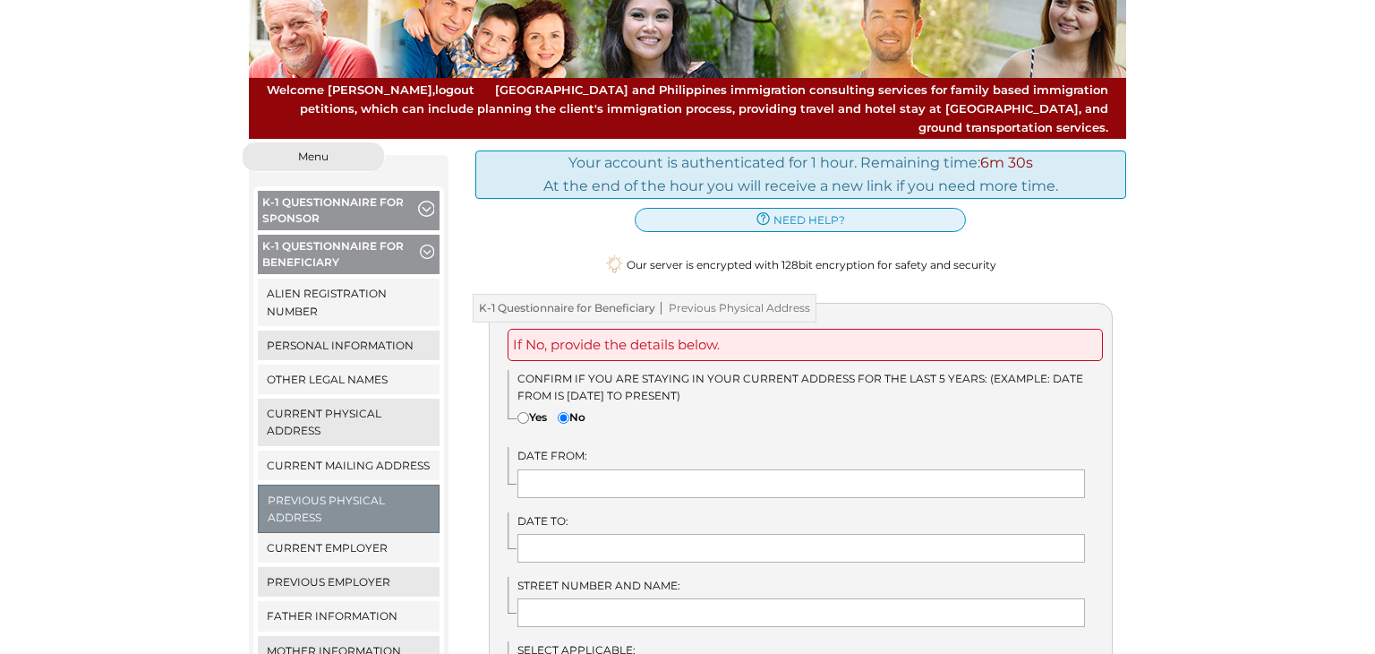
scroll to position [112, 0]
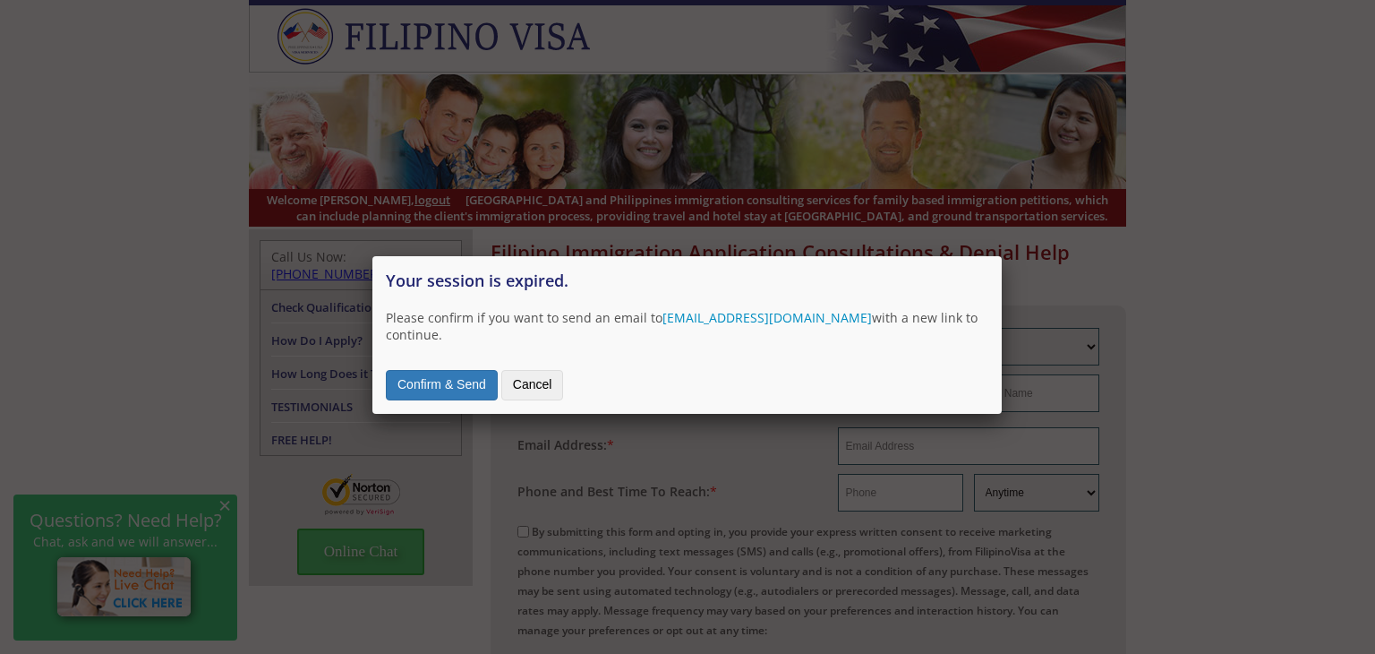
click at [465, 373] on button "Confirm & Send" at bounding box center [442, 385] width 112 height 30
